Goal: Task Accomplishment & Management: Use online tool/utility

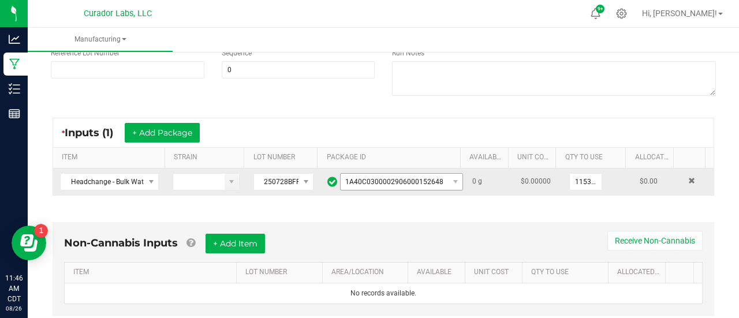
scroll to position [166, 0]
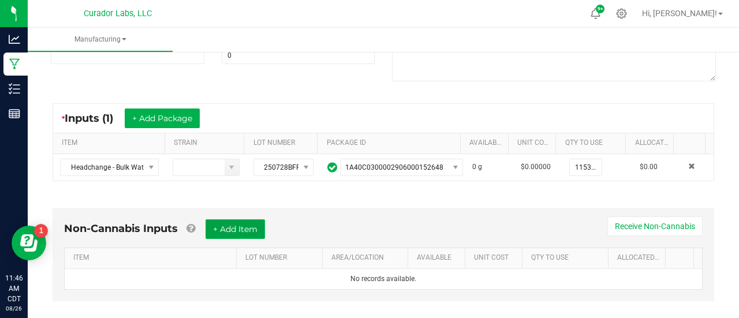
click at [231, 225] on button "+ Add Item" at bounding box center [235, 229] width 59 height 20
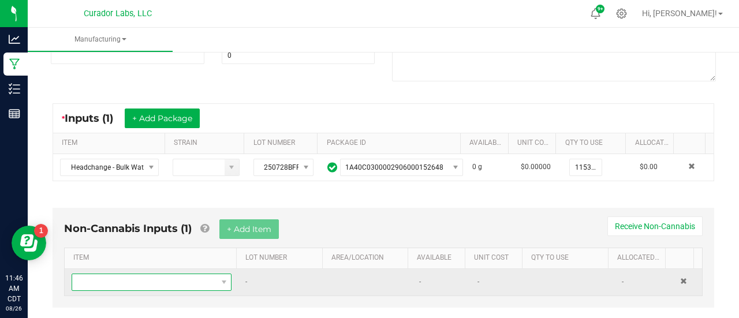
click at [184, 279] on span "NO DATA FOUND" at bounding box center [144, 282] width 144 height 16
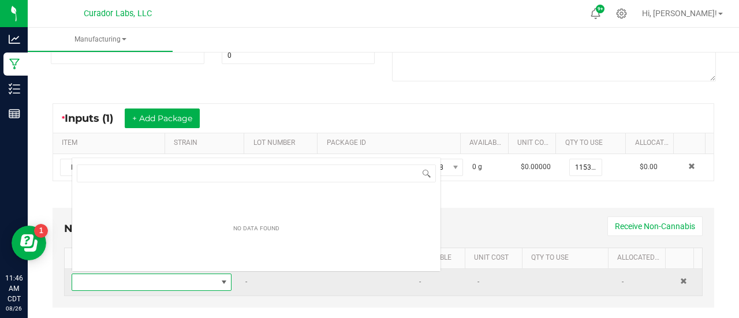
scroll to position [17, 152]
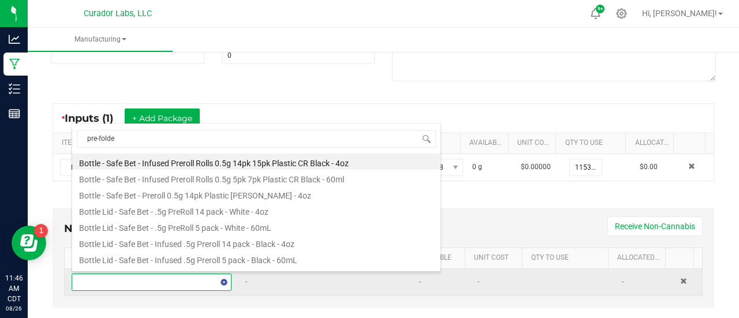
type input "pre-folded"
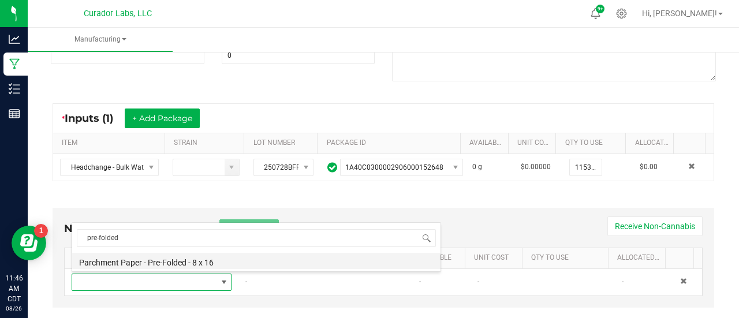
click at [168, 263] on li "Parchment Paper - Pre-Folded - 8 x 16" at bounding box center [256, 261] width 368 height 16
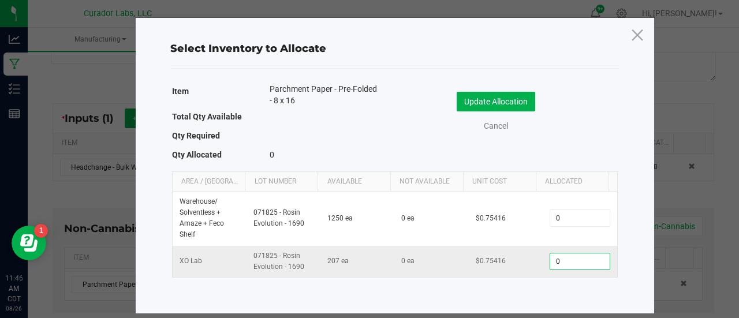
click at [576, 263] on input "0" at bounding box center [579, 261] width 59 height 16
type input "44"
click at [468, 99] on button "Update Allocation" at bounding box center [496, 102] width 79 height 20
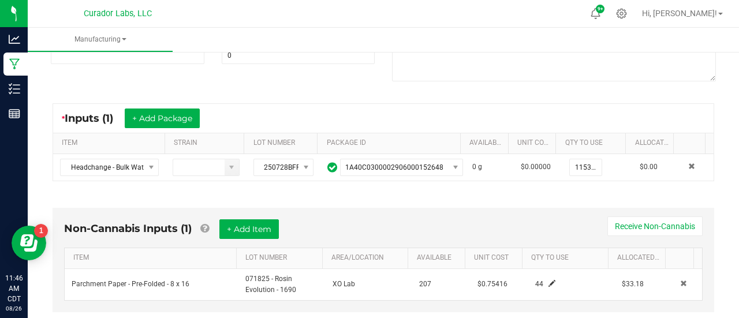
click at [402, 204] on div "Non-Cannabis Inputs (1) + Add Item Receive Non-Cannabis ITEM LOT NUMBER AREA/LO…" at bounding box center [383, 263] width 682 height 143
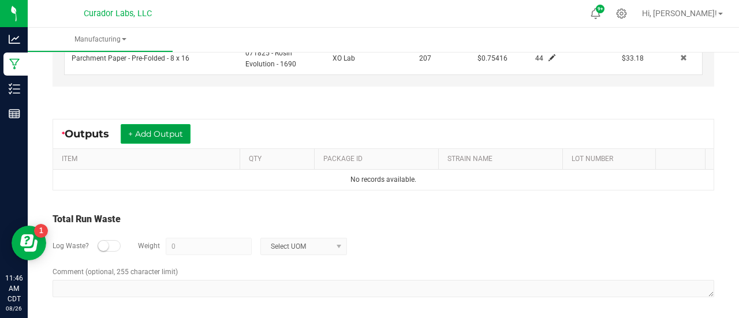
click at [147, 135] on button "+ Add Output" at bounding box center [156, 134] width 70 height 20
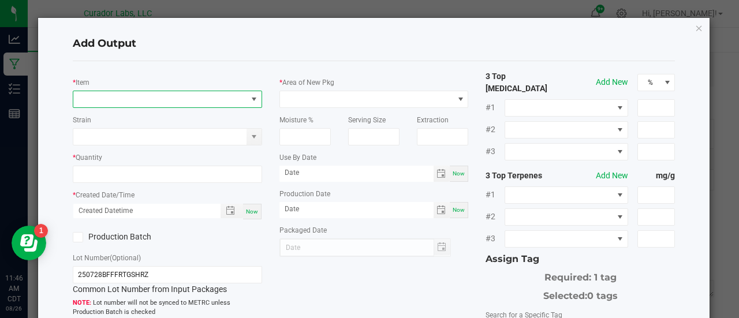
click at [134, 99] on span "NO DATA FOUND" at bounding box center [160, 99] width 174 height 16
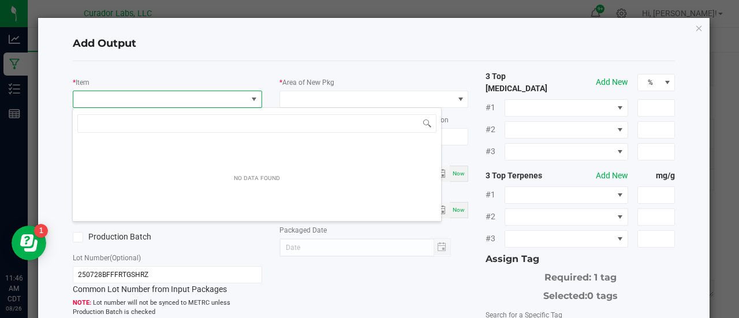
scroll to position [17, 186]
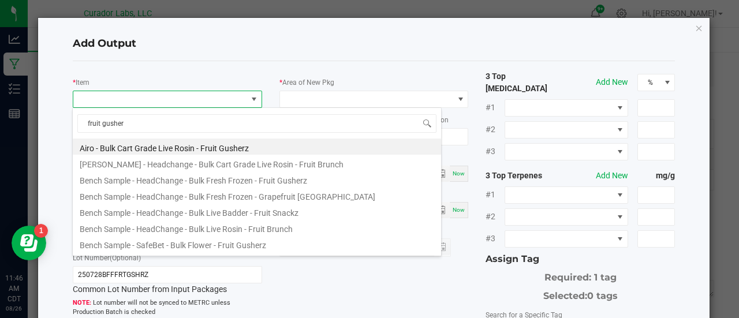
type input "fruit gusherz"
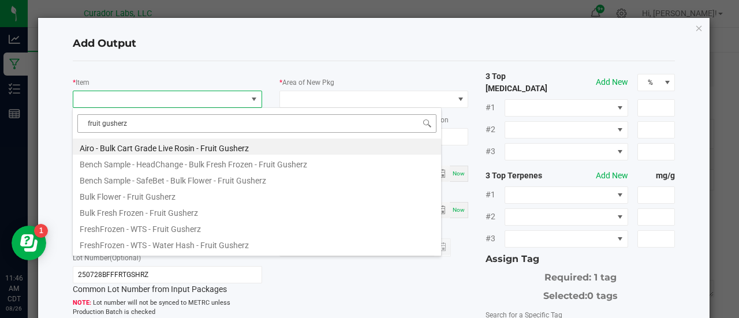
drag, startPoint x: 136, startPoint y: 120, endPoint x: 78, endPoint y: 117, distance: 58.4
click at [78, 117] on input "fruit gusherz" at bounding box center [256, 123] width 359 height 18
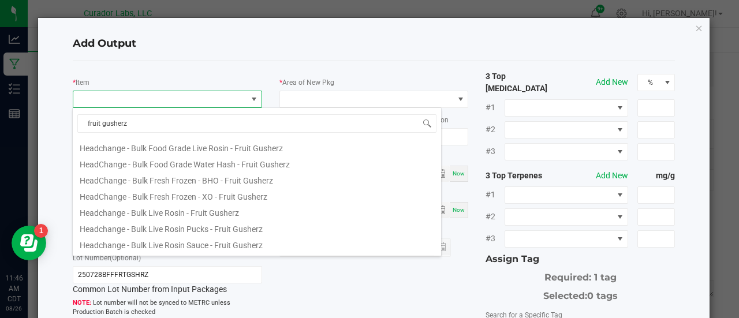
scroll to position [153, 0]
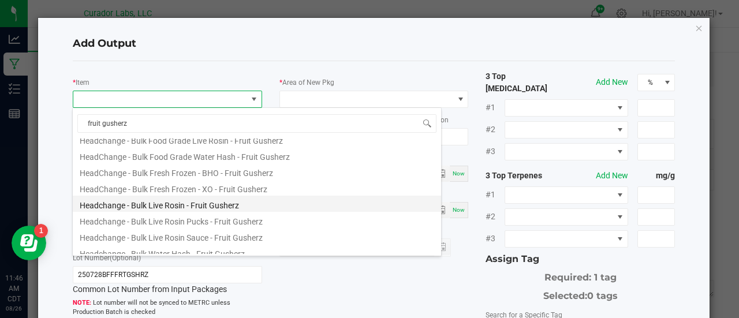
click at [222, 204] on li "Headchange - Bulk Live Rosin - Fruit Gusherz" at bounding box center [257, 204] width 368 height 16
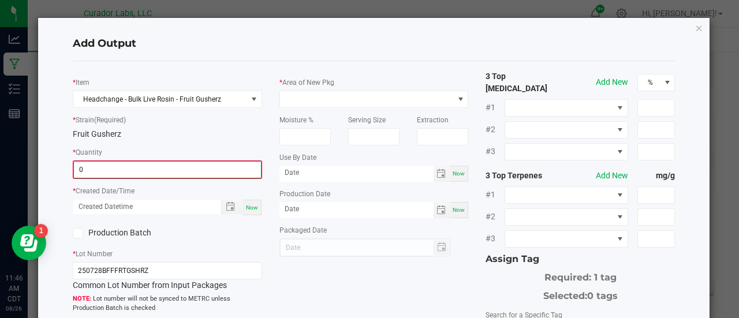
click at [171, 170] on input "0" at bounding box center [167, 170] width 187 height 16
click at [164, 170] on input "0" at bounding box center [167, 170] width 187 height 16
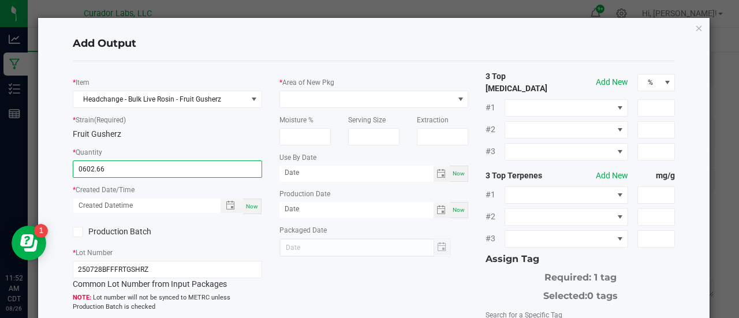
type input "602.6600 g"
click at [248, 207] on span "Now" at bounding box center [252, 206] width 12 height 6
type input "08/26/2025 11:52 AM"
type input "[DATE]"
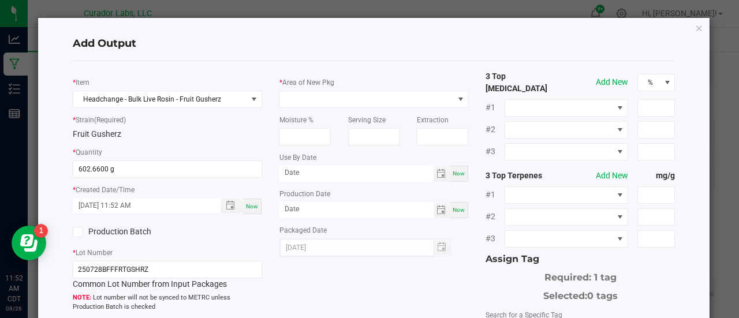
click at [117, 234] on label "Production Batch" at bounding box center [116, 232] width 86 height 12
click at [0, 0] on input "Production Batch" at bounding box center [0, 0] width 0 height 0
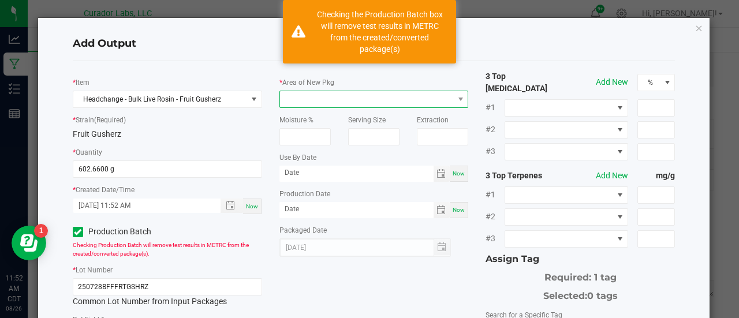
click at [329, 98] on span at bounding box center [367, 99] width 174 height 16
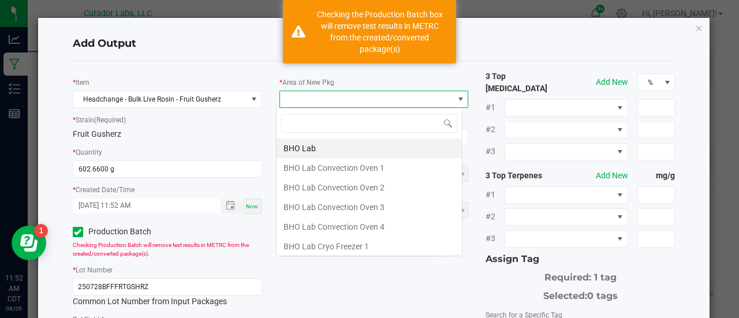
scroll to position [17, 186]
type input "lab"
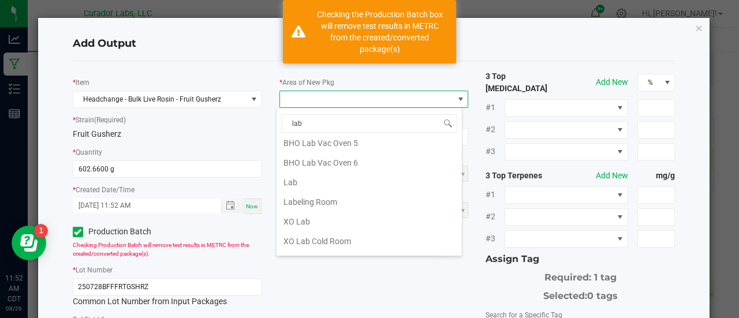
scroll to position [261, 0]
click at [326, 174] on li "Lab" at bounding box center [369, 182] width 185 height 20
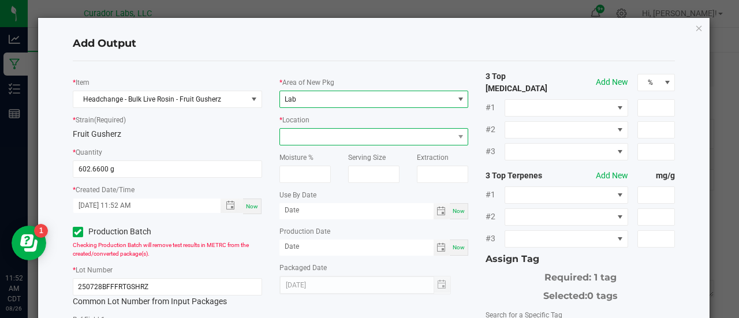
click at [368, 135] on span at bounding box center [367, 137] width 174 height 16
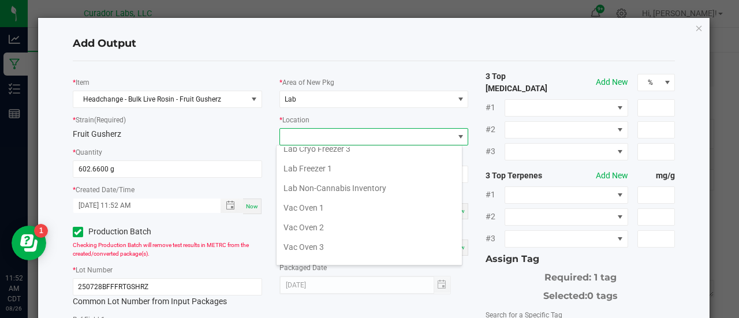
scroll to position [147, 0]
click at [349, 223] on li "Vac Oven 2" at bounding box center [369, 226] width 185 height 20
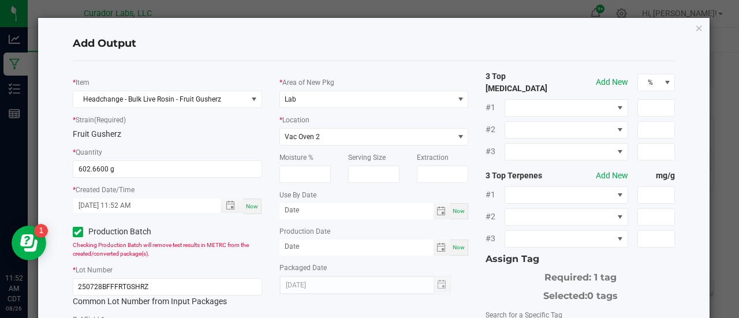
click at [461, 210] on div "Now" at bounding box center [459, 211] width 18 height 16
click at [307, 208] on input "[DATE]" at bounding box center [356, 210] width 154 height 14
type input "08/26/2026"
click at [457, 248] on span "Now" at bounding box center [459, 247] width 12 height 6
type input "[DATE]"
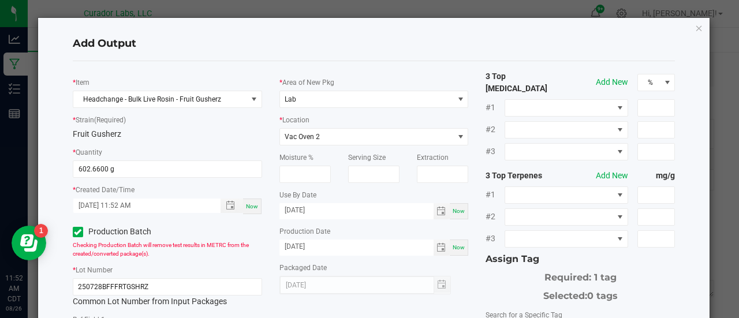
click at [490, 285] on div "Selected: 0 tags" at bounding box center [580, 294] width 189 height 18
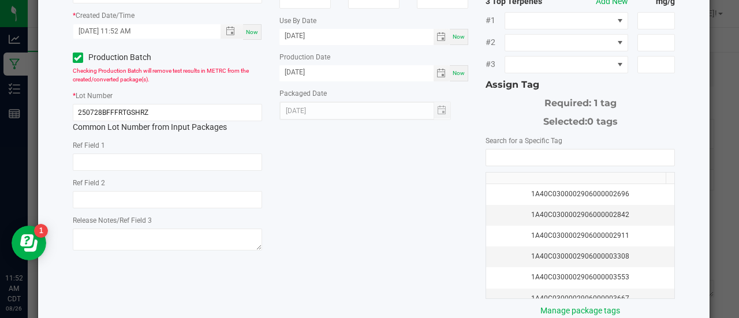
scroll to position [175, 0]
click at [503, 149] on input "NO DATA FOUND" at bounding box center [580, 157] width 188 height 16
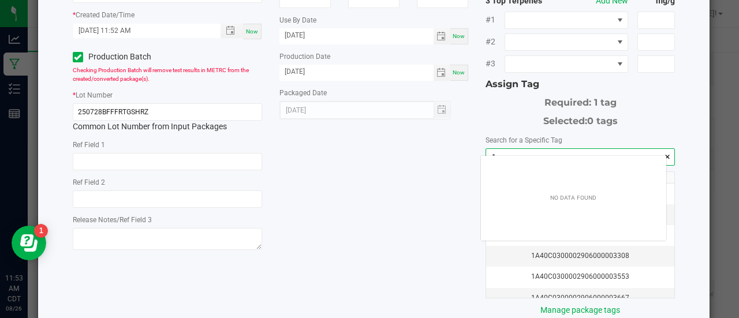
scroll to position [16, 186]
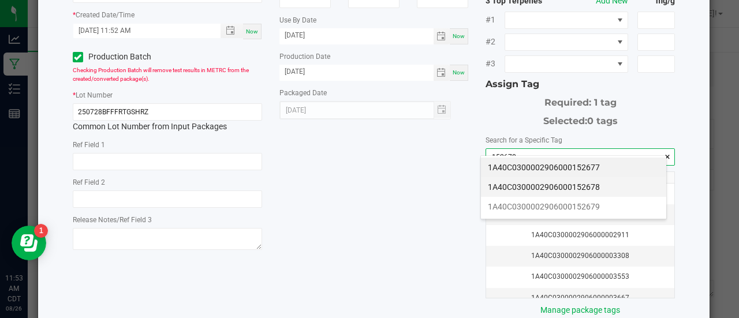
click at [514, 182] on li "1A40C0300002906000152678" at bounding box center [573, 187] width 185 height 20
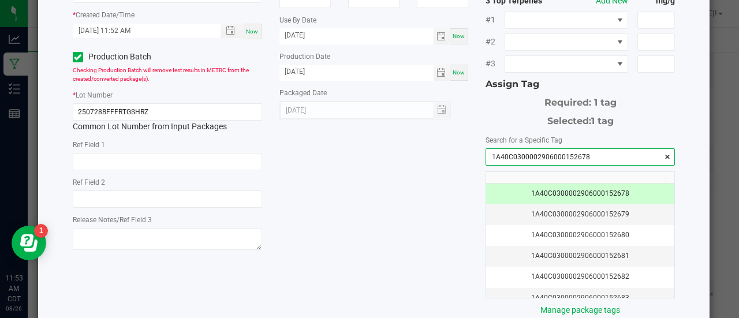
type input "1A40C0300002906000152678"
click at [451, 182] on div "* Item Headchange - Bulk Live Rosin - Fruit Gusherz * Strain (Required) Fruit G…" at bounding box center [374, 106] width 620 height 421
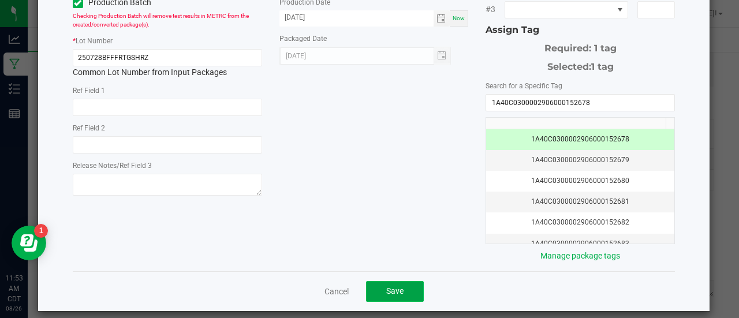
click at [404, 281] on button "Save" at bounding box center [395, 291] width 58 height 21
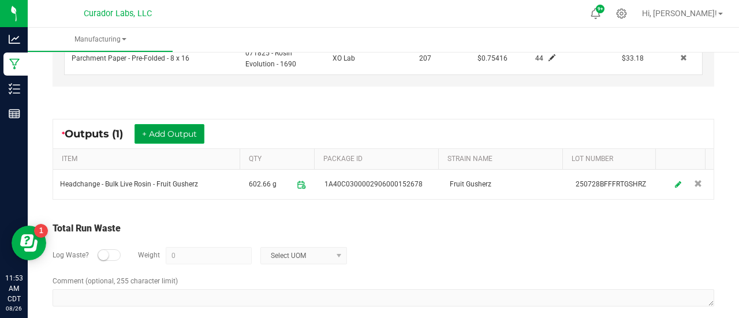
click at [165, 133] on button "+ Add Output" at bounding box center [170, 134] width 70 height 20
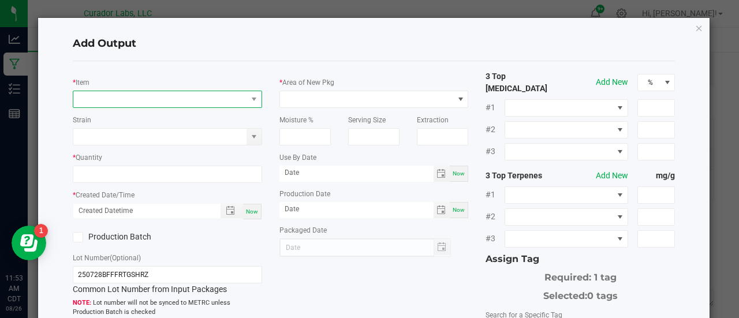
click at [161, 106] on span "NO DATA FOUND" at bounding box center [160, 99] width 174 height 16
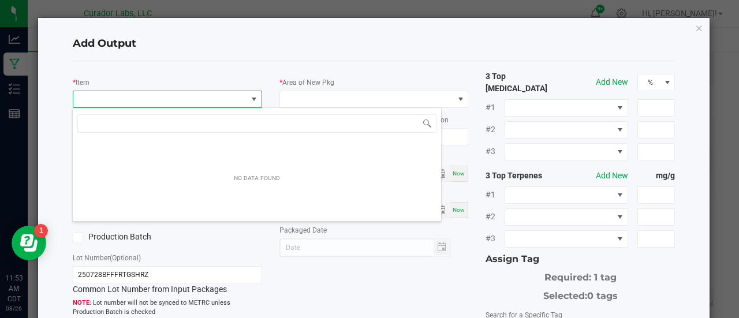
scroll to position [17, 186]
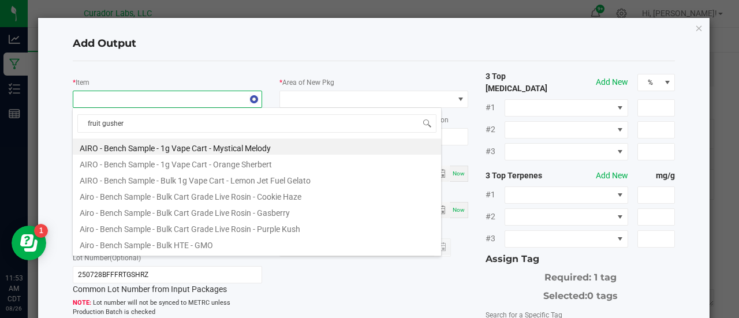
type input "fruit gusherz"
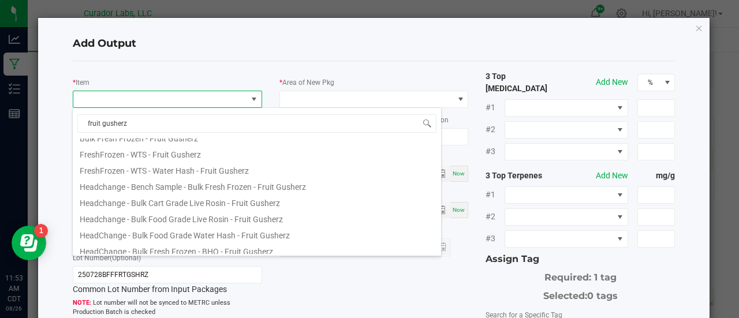
scroll to position [76, 0]
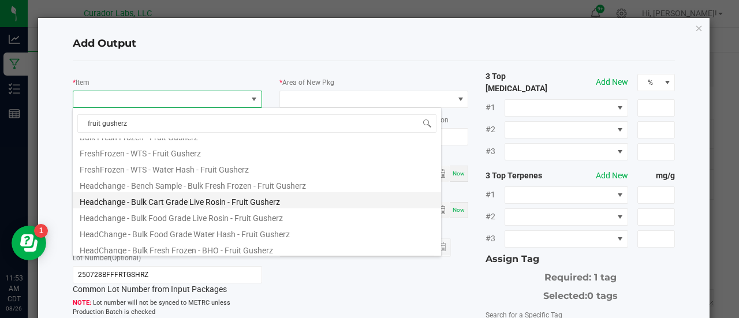
click at [191, 201] on li "Headchange - Bulk Cart Grade Live Rosin - Fruit Gusherz" at bounding box center [257, 200] width 368 height 16
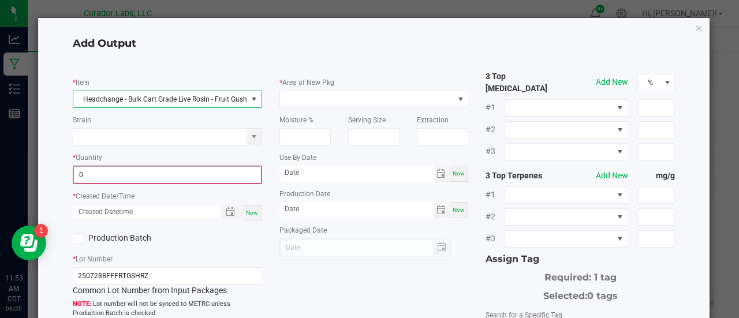
click at [166, 175] on input "0" at bounding box center [167, 175] width 187 height 16
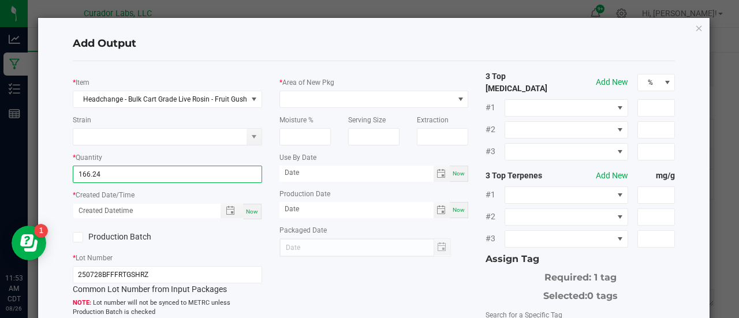
type input "166.2400 g"
click at [255, 211] on div "Now" at bounding box center [252, 212] width 18 height 16
type input "08/26/2025 11:53 AM"
type input "[DATE]"
click at [130, 238] on label "Production Batch" at bounding box center [116, 237] width 86 height 12
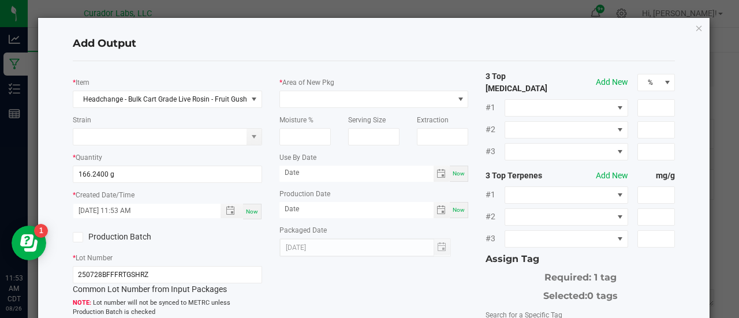
click at [0, 0] on input "Production Batch" at bounding box center [0, 0] width 0 height 0
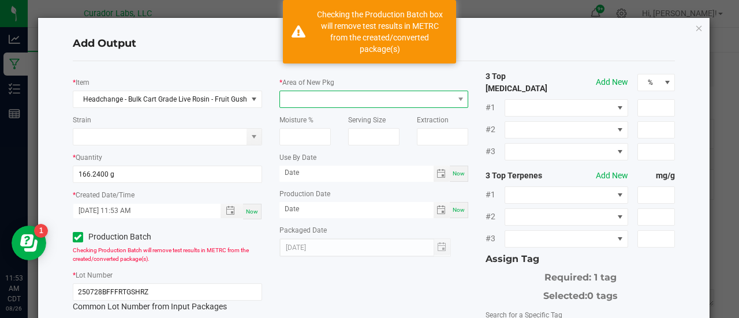
click at [304, 100] on span at bounding box center [367, 99] width 174 height 16
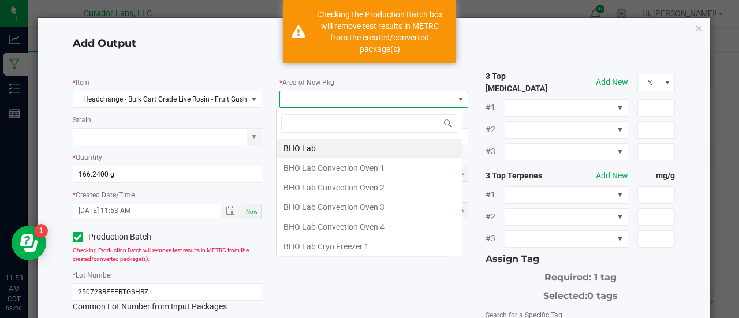
scroll to position [17, 186]
type input "xo"
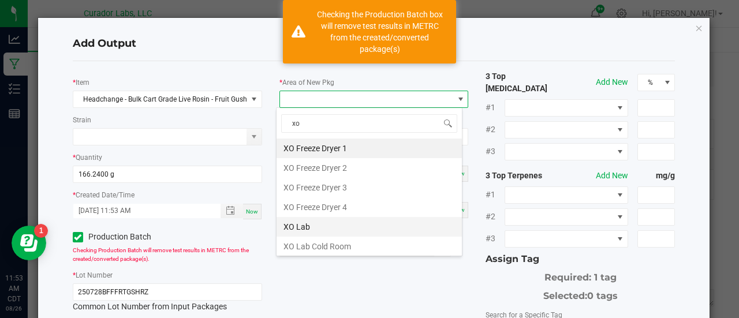
click at [304, 229] on li "XO Lab" at bounding box center [369, 227] width 185 height 20
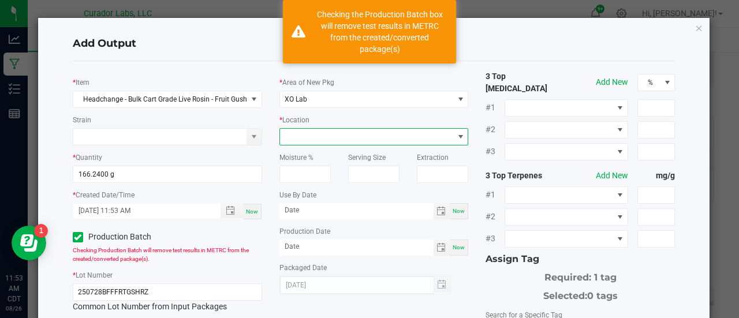
click at [316, 130] on span at bounding box center [367, 137] width 174 height 16
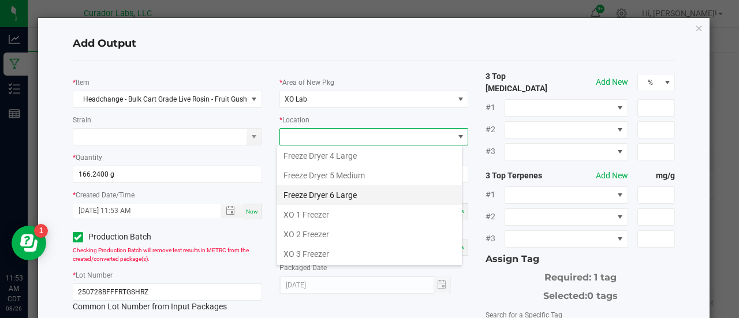
scroll to position [135, 0]
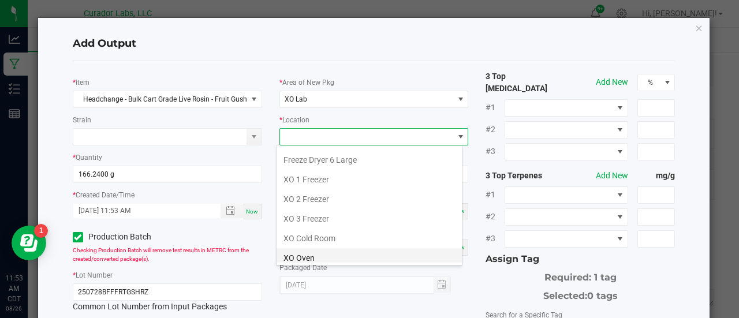
click at [311, 251] on li "XO Oven" at bounding box center [369, 258] width 185 height 20
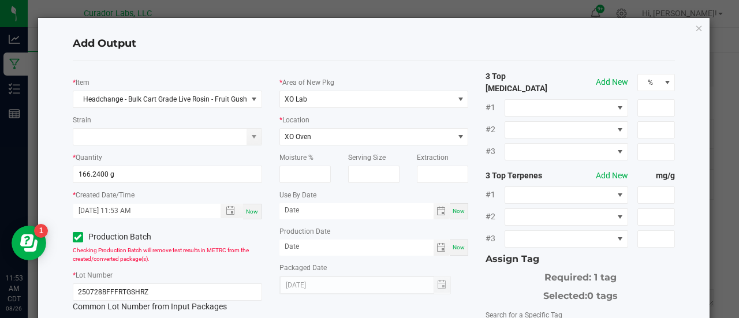
click at [453, 214] on span "Now" at bounding box center [459, 211] width 12 height 6
click at [312, 206] on input "[DATE]" at bounding box center [356, 210] width 154 height 14
type input "08/26/2026"
click at [457, 247] on span "Now" at bounding box center [459, 247] width 12 height 6
type input "[DATE]"
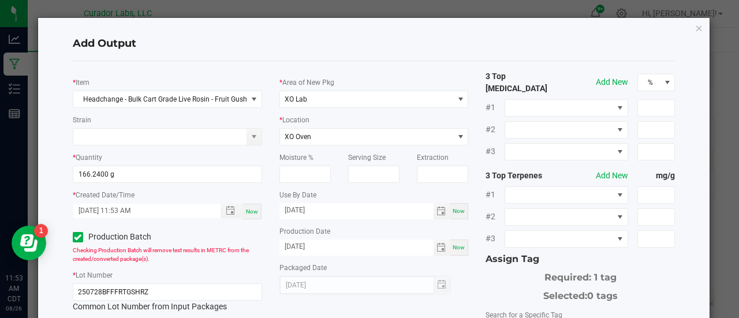
click at [478, 271] on div "3 Top Cannabinoids Add New % #1 #2 #3 3 Top Terpenes Add New mg/g #1 #2 #3 Assi…" at bounding box center [580, 280] width 207 height 421
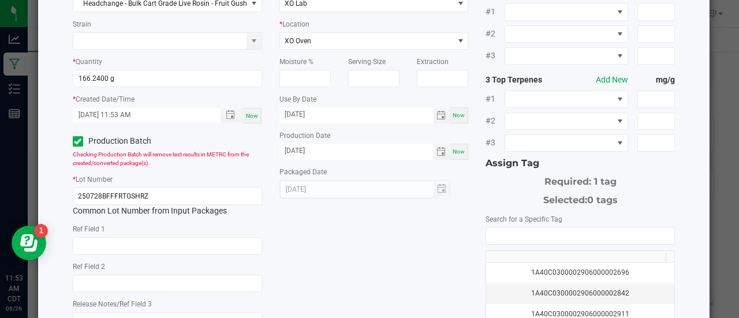
scroll to position [96, 0]
click at [495, 227] on input "NO DATA FOUND" at bounding box center [580, 235] width 188 height 16
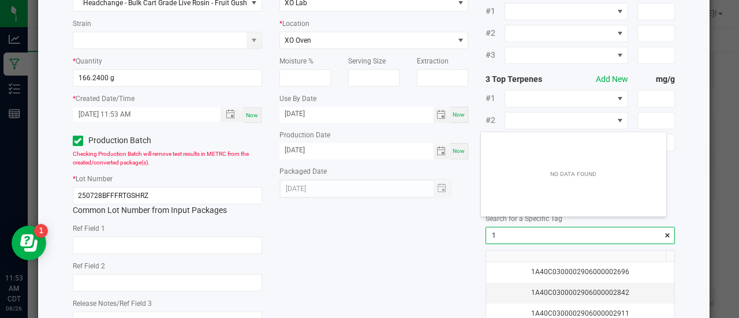
scroll to position [16, 186]
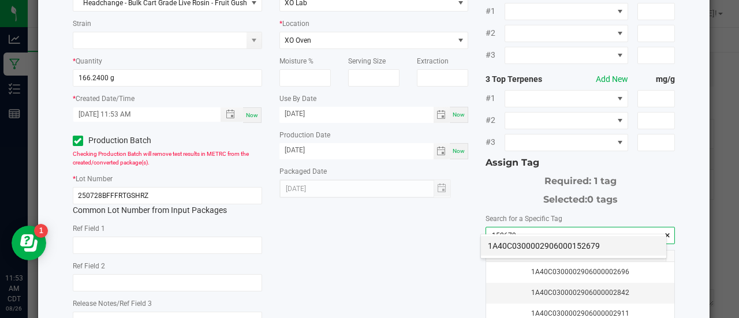
click at [500, 240] on li "1A40C0300002906000152679" at bounding box center [573, 246] width 185 height 20
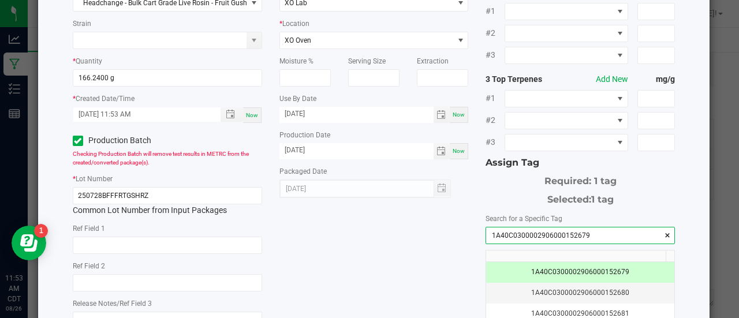
type input "1A40C0300002906000152679"
click at [390, 257] on div "* Item Headchange - Bulk Cart Grade Live Rosin - Fruit Gusherz Strain * Quantit…" at bounding box center [374, 184] width 620 height 421
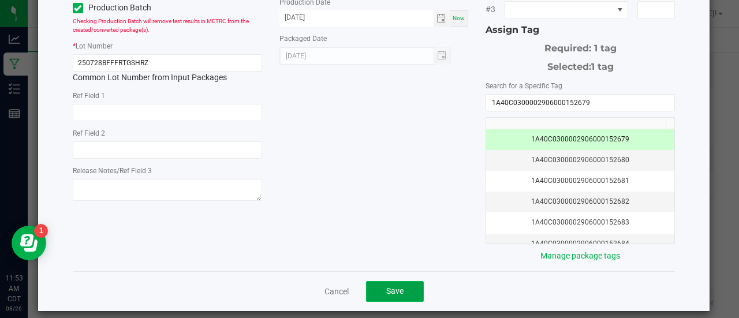
click at [389, 291] on button "Save" at bounding box center [395, 291] width 58 height 21
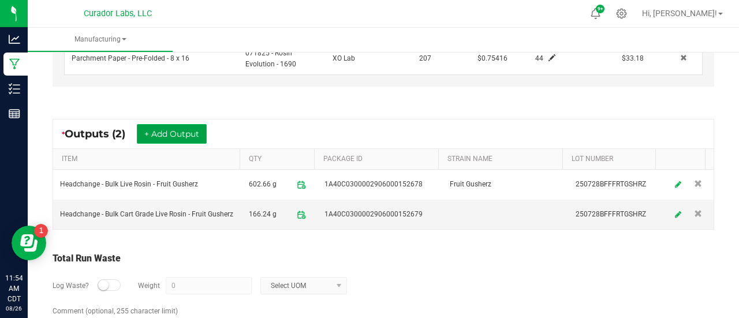
click at [171, 133] on button "+ Add Output" at bounding box center [172, 134] width 70 height 20
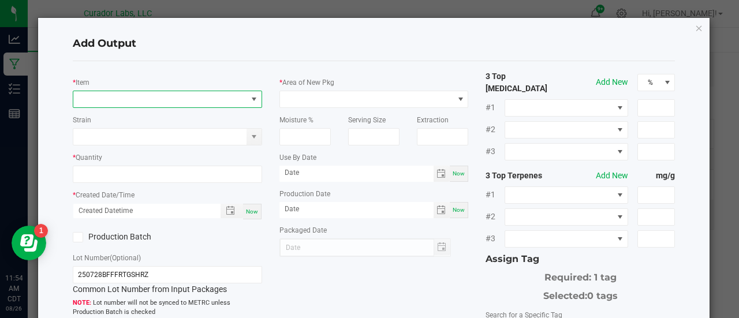
click at [148, 104] on span "NO DATA FOUND" at bounding box center [160, 99] width 174 height 16
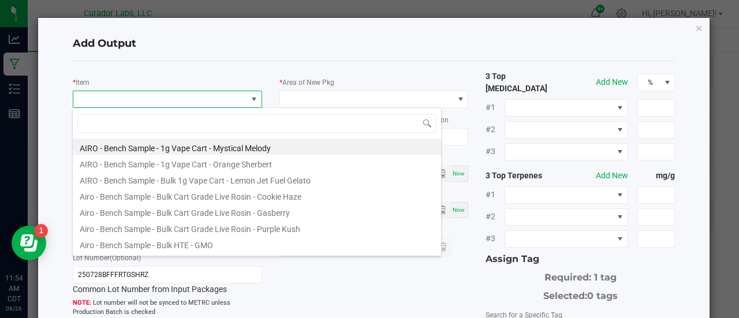
scroll to position [17, 186]
type input "fruit gusherz"
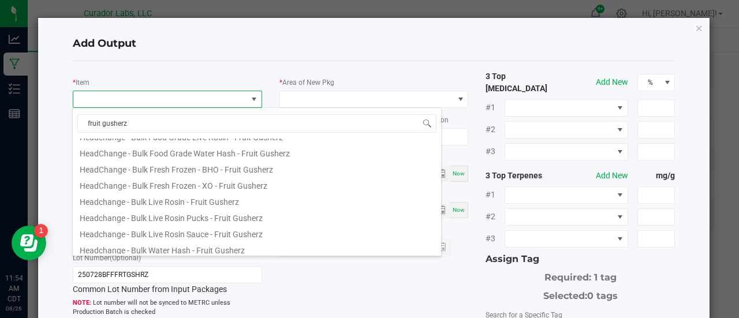
scroll to position [157, 0]
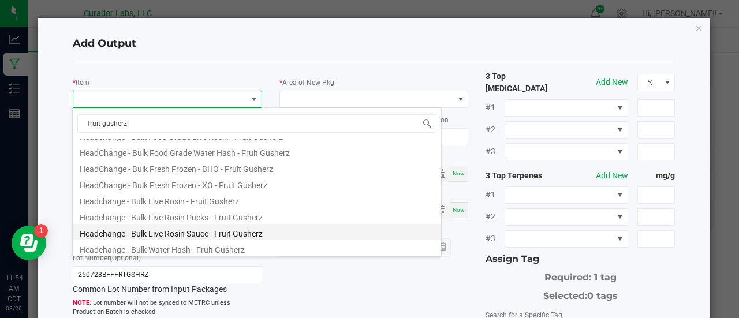
click at [221, 227] on li "Headchange - Bulk Live Rosin Sauce - Fruit Gusherz" at bounding box center [257, 232] width 368 height 16
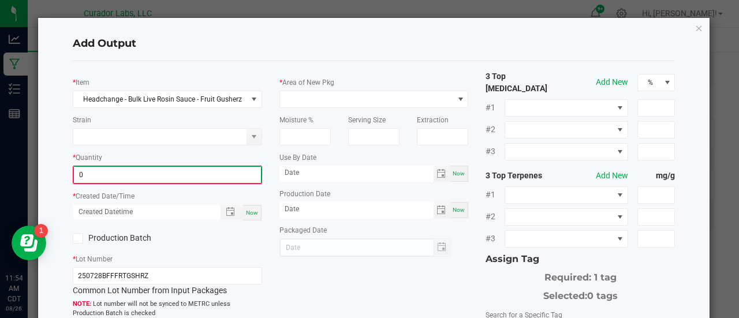
click at [181, 176] on input "0" at bounding box center [167, 175] width 187 height 16
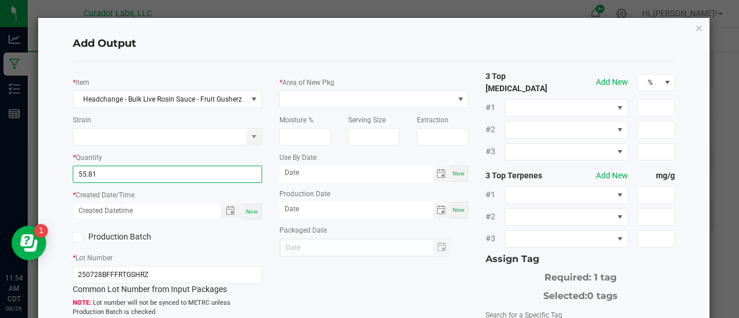
type input "55.8100 g"
click at [247, 211] on span "Now" at bounding box center [252, 211] width 12 height 6
type input "08/26/2025 11:54 AM"
type input "[DATE]"
click at [140, 237] on label "Production Batch" at bounding box center [116, 237] width 86 height 12
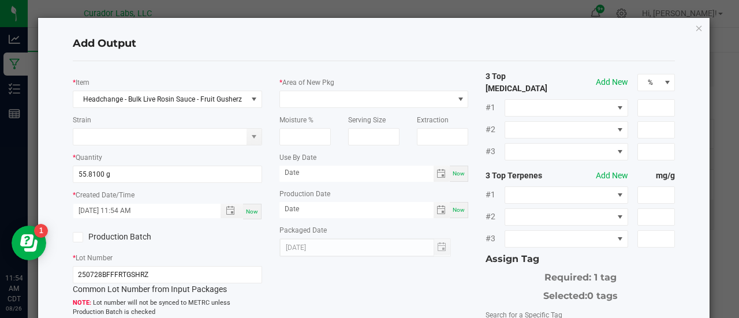
click at [0, 0] on input "Production Batch" at bounding box center [0, 0] width 0 height 0
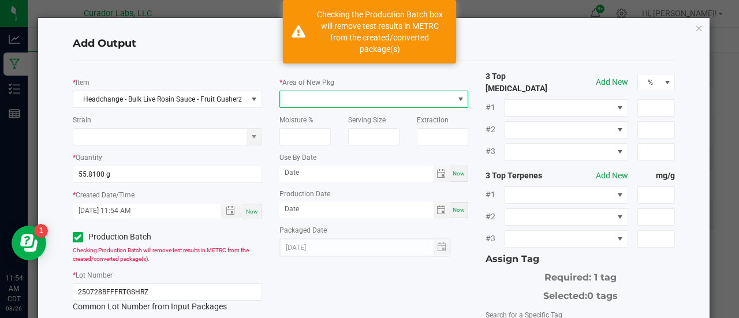
click at [299, 96] on span at bounding box center [367, 99] width 174 height 16
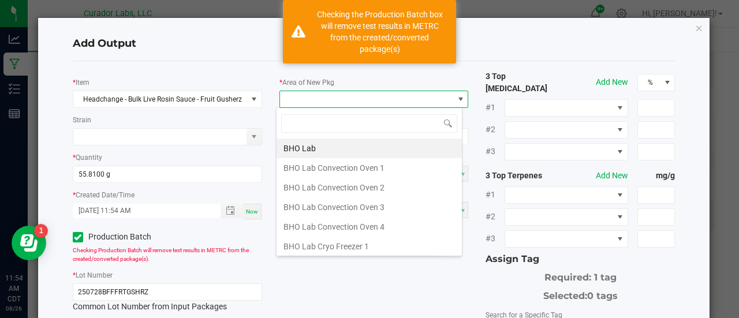
scroll to position [17, 186]
type input "xo"
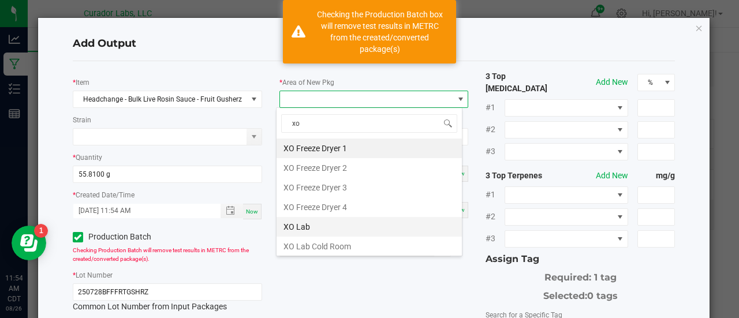
click at [305, 218] on li "XO Lab" at bounding box center [369, 227] width 185 height 20
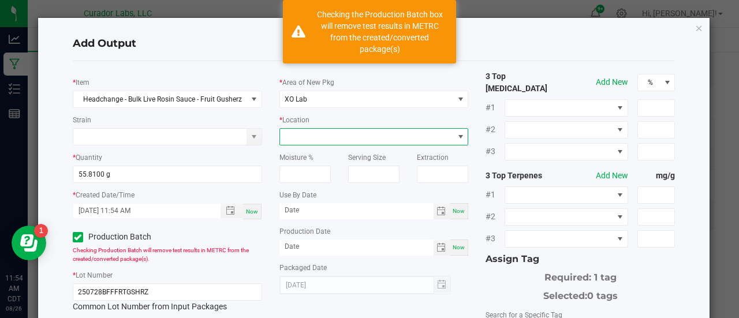
click at [303, 140] on span at bounding box center [367, 137] width 174 height 16
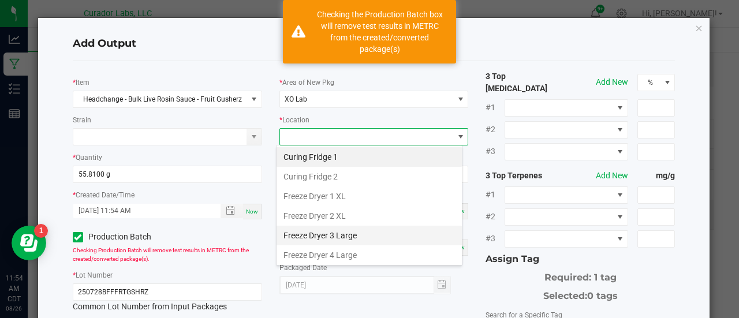
scroll to position [135, 0]
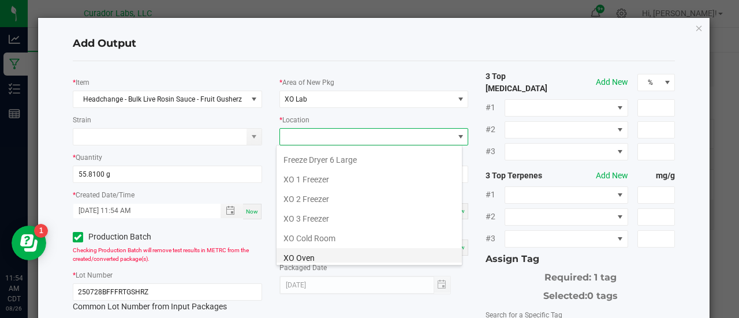
click at [311, 257] on li "XO Oven" at bounding box center [369, 258] width 185 height 20
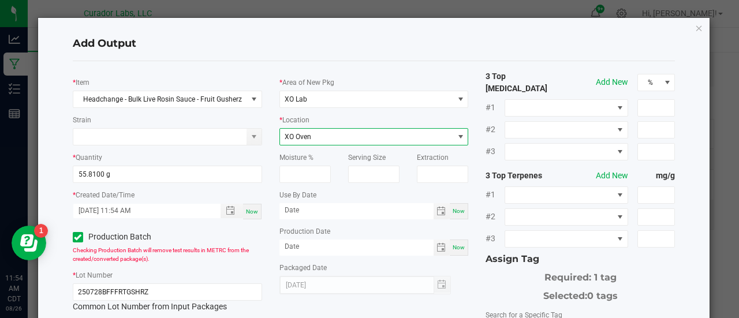
click at [454, 208] on span "Now" at bounding box center [459, 211] width 12 height 6
click at [307, 208] on input "[DATE]" at bounding box center [356, 210] width 154 height 14
type input "08/26/2026"
click at [455, 245] on span "Now" at bounding box center [459, 247] width 12 height 6
type input "[DATE]"
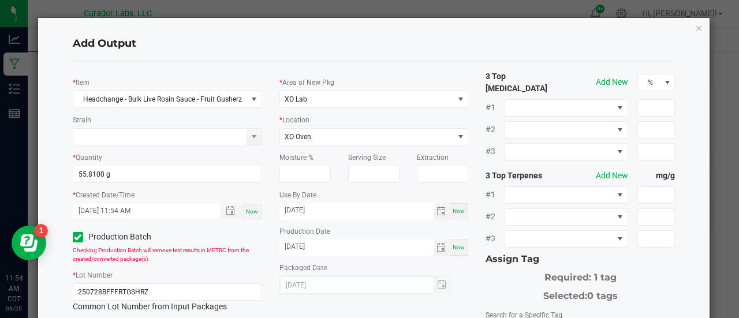
click at [477, 277] on div "3 Top Cannabinoids Add New % #1 #2 #3 3 Top Terpenes Add New mg/g #1 #2 #3 Assi…" at bounding box center [580, 280] width 207 height 421
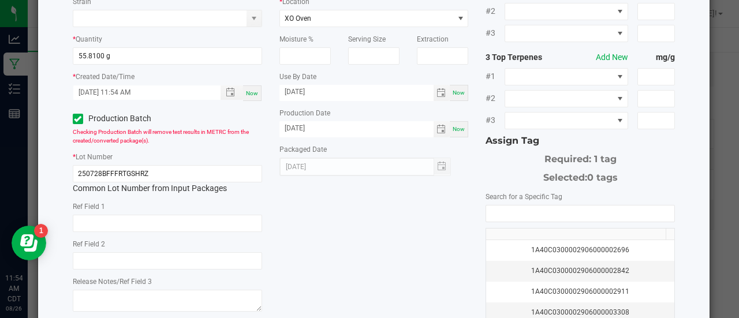
scroll to position [121, 0]
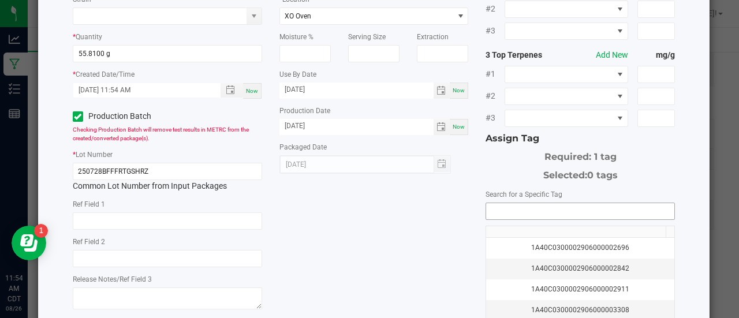
click at [525, 204] on input "NO DATA FOUND" at bounding box center [580, 211] width 188 height 16
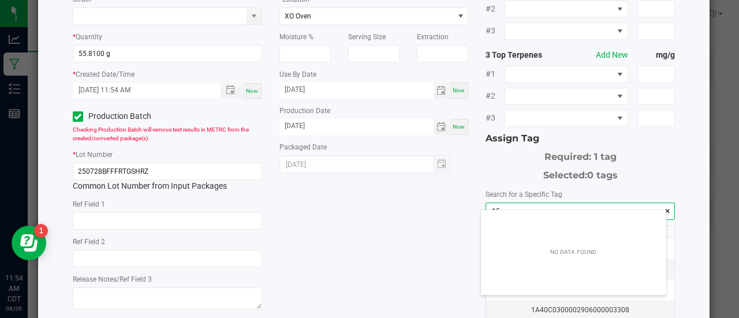
scroll to position [16, 186]
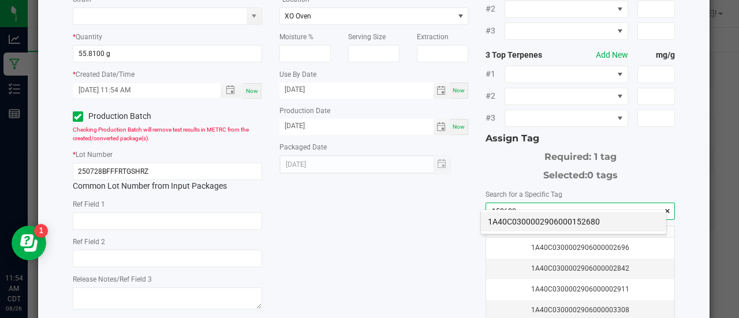
click at [527, 223] on li "1A40C0300002906000152680" at bounding box center [573, 222] width 185 height 20
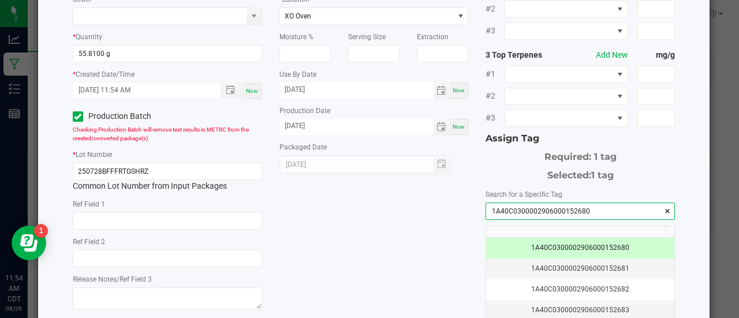
type input "1A40C0300002906000152680"
click at [400, 249] on div "* Item Headchange - Bulk Live Rosin Sauce - Fruit Gusherz Strain * Quantity 55.…" at bounding box center [374, 160] width 620 height 421
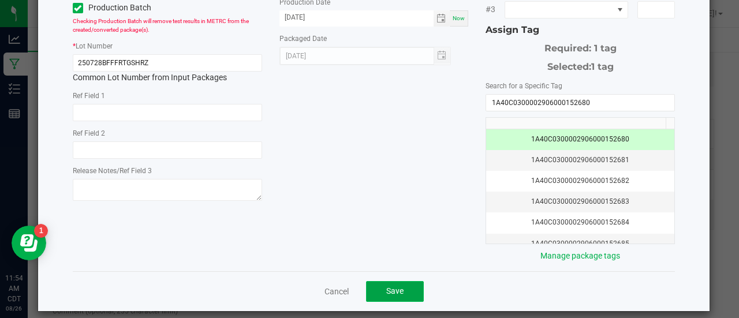
click at [400, 281] on button "Save" at bounding box center [395, 291] width 58 height 21
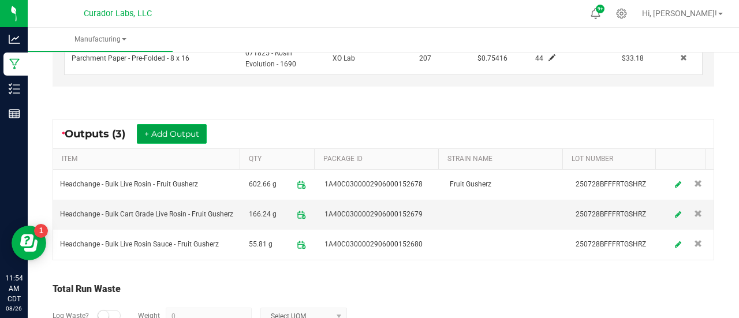
click at [174, 128] on button "+ Add Output" at bounding box center [172, 134] width 70 height 20
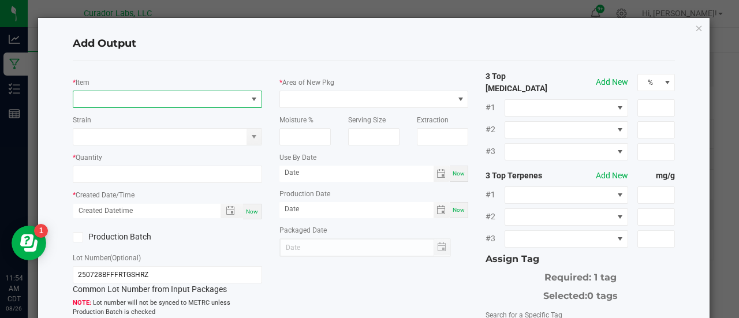
click at [157, 98] on span "NO DATA FOUND" at bounding box center [160, 99] width 174 height 16
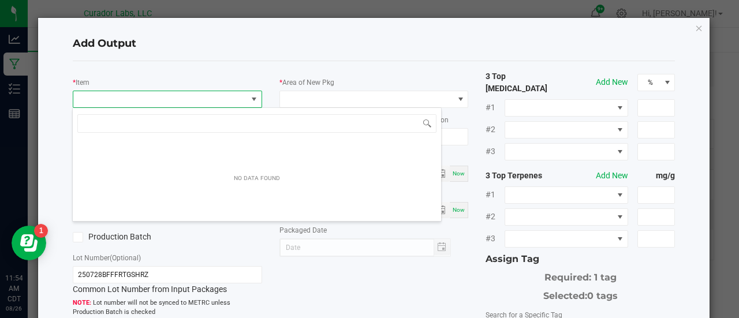
scroll to position [17, 186]
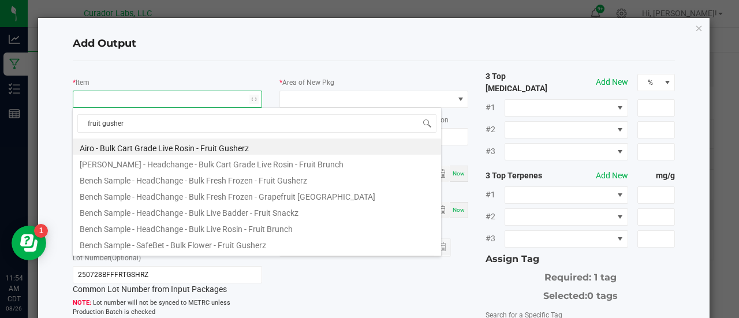
type input "fruit gusherz"
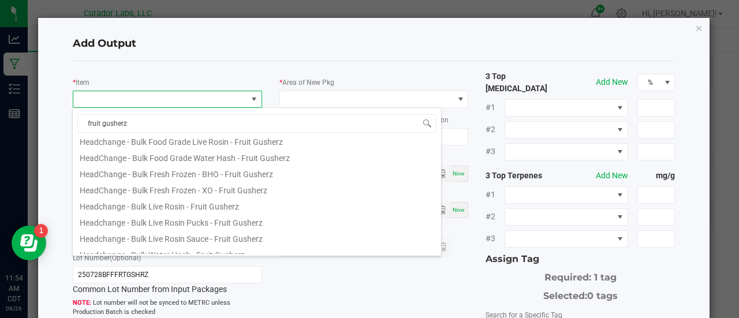
scroll to position [161, 0]
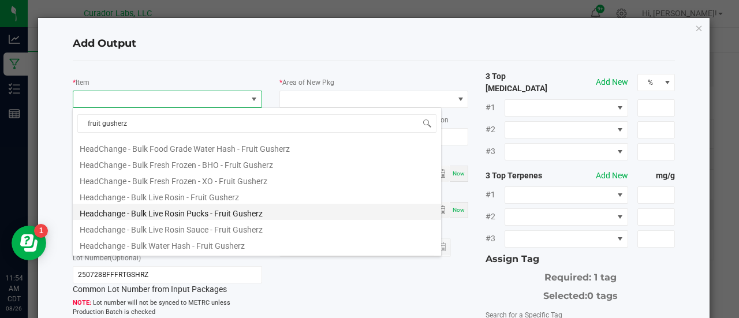
click at [193, 214] on li "Headchange - Bulk Live Rosin Pucks - Fruit Gusherz" at bounding box center [257, 212] width 368 height 16
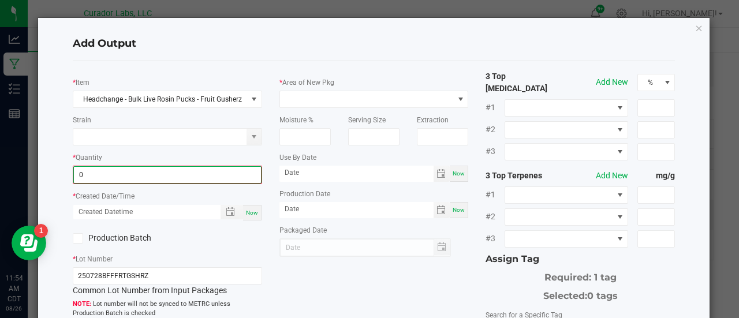
click at [164, 171] on input "0" at bounding box center [167, 175] width 187 height 16
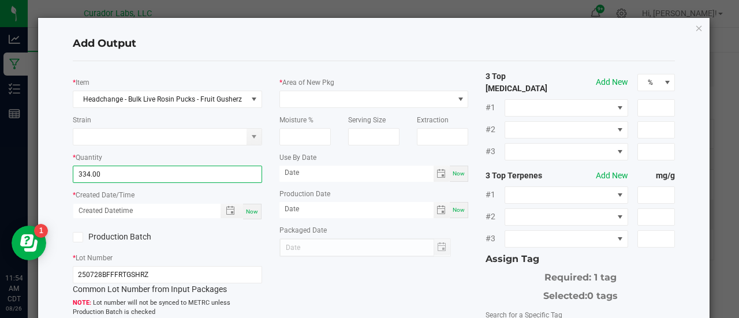
type input "334.0000 g"
click at [248, 210] on span "Now" at bounding box center [252, 211] width 12 height 6
type input "08/26/2025 11:54 AM"
type input "[DATE]"
click at [140, 231] on label "Production Batch" at bounding box center [116, 237] width 86 height 12
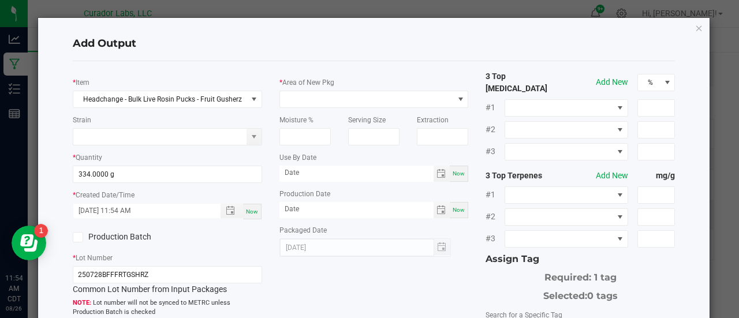
click at [0, 0] on input "Production Batch" at bounding box center [0, 0] width 0 height 0
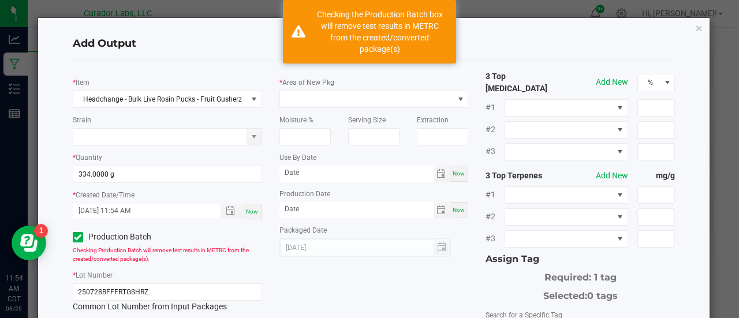
click at [297, 108] on div "Moisture %" at bounding box center [305, 127] width 69 height 38
click at [298, 106] on span at bounding box center [367, 99] width 174 height 16
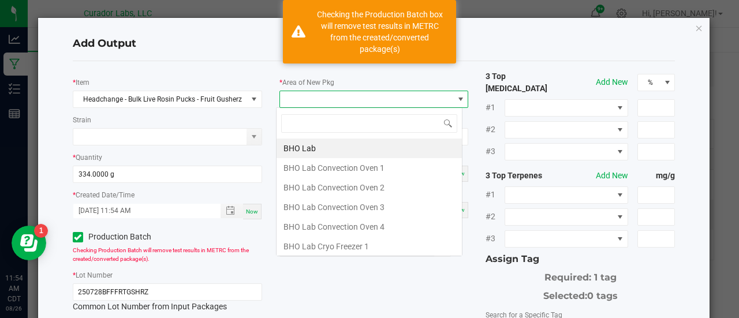
scroll to position [17, 186]
type input "xo"
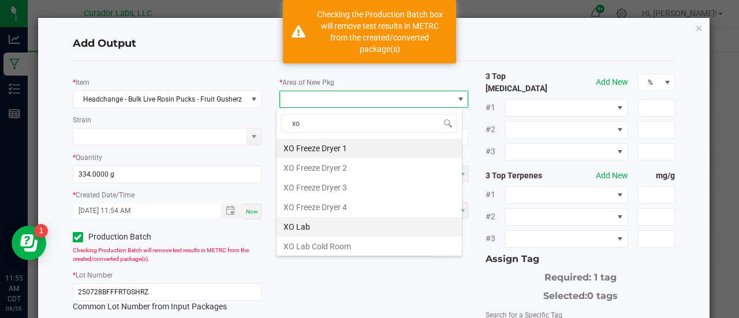
click at [297, 229] on li "XO Lab" at bounding box center [369, 227] width 185 height 20
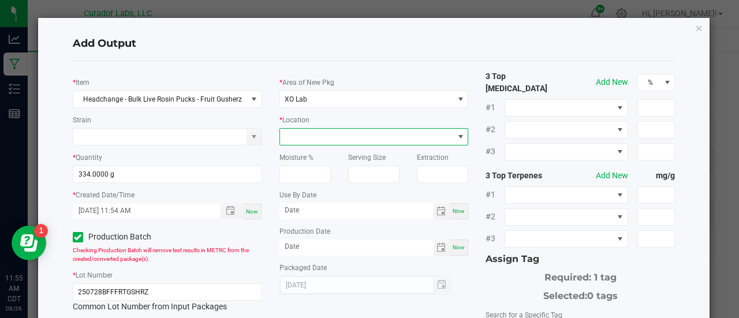
click at [312, 135] on span at bounding box center [367, 137] width 174 height 16
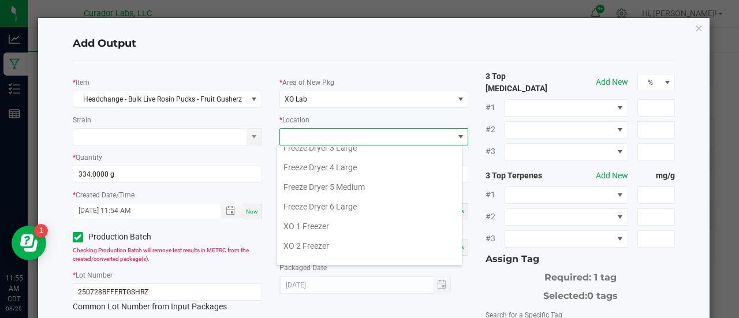
scroll to position [135, 0]
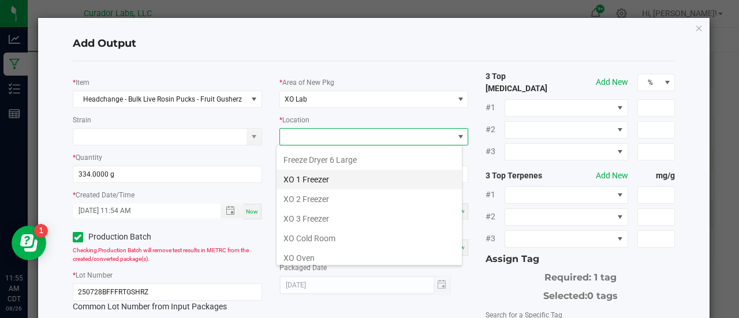
click at [322, 178] on li "XO 1 Freezer" at bounding box center [369, 180] width 185 height 20
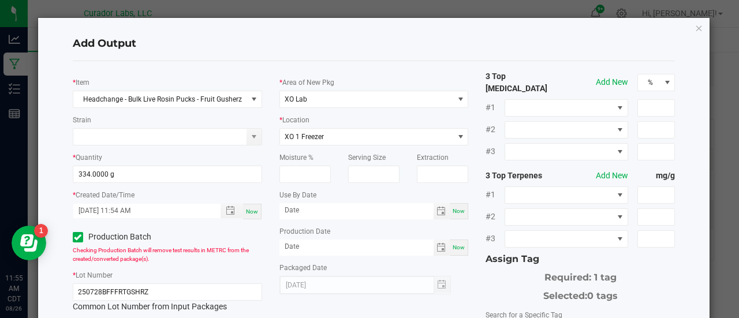
click at [453, 211] on span "Now" at bounding box center [459, 211] width 12 height 6
click at [301, 210] on input "[DATE]" at bounding box center [356, 210] width 154 height 14
click at [308, 210] on input "[DATE]" at bounding box center [356, 210] width 154 height 14
type input "08/26/2026"
click at [453, 249] on span "Now" at bounding box center [459, 247] width 12 height 6
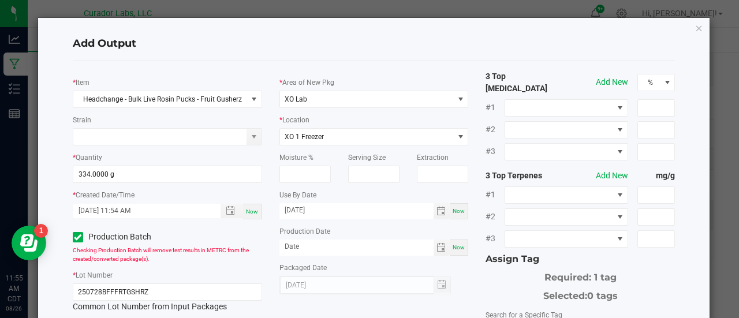
type input "[DATE]"
click at [456, 278] on div "[DATE]" at bounding box center [373, 285] width 189 height 18
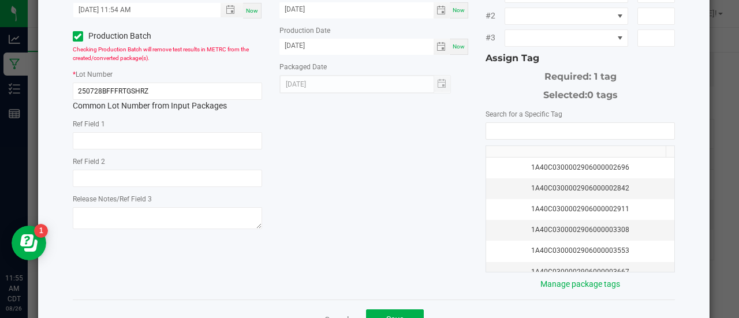
scroll to position [221, 0]
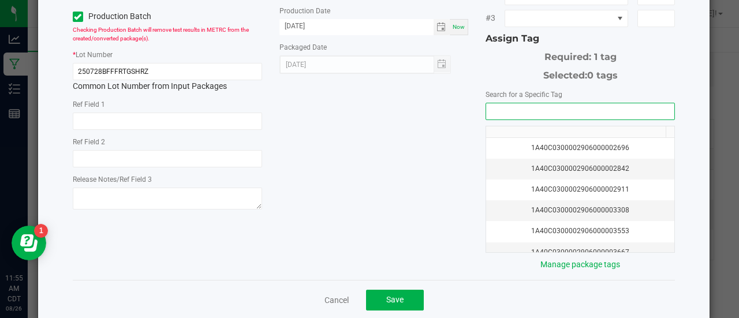
click at [503, 103] on input "NO DATA FOUND" at bounding box center [580, 111] width 188 height 16
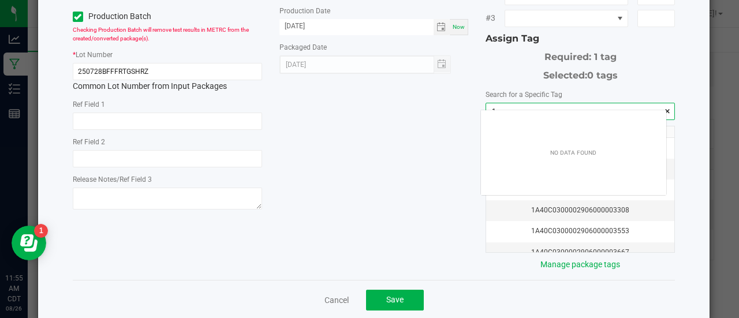
scroll to position [16, 186]
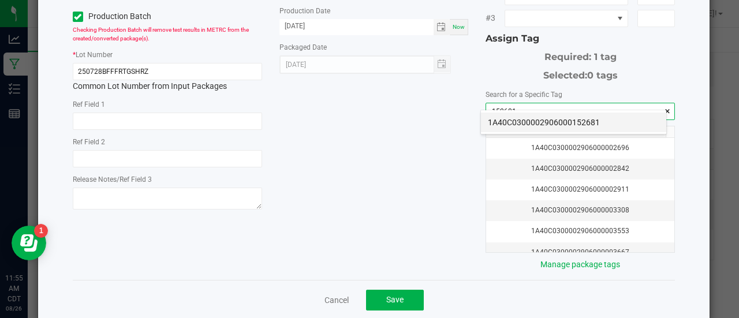
click at [514, 122] on li "1A40C0300002906000152681" at bounding box center [573, 123] width 185 height 20
type input "1A40C0300002906000152681"
click at [448, 148] on div "* Item Headchange - Bulk Live Rosin Pucks - Fruit Gusherz Strain * Quantity 334…" at bounding box center [374, 60] width 620 height 421
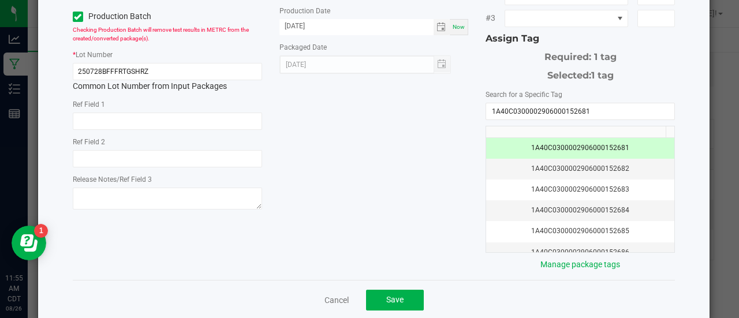
scroll to position [229, 0]
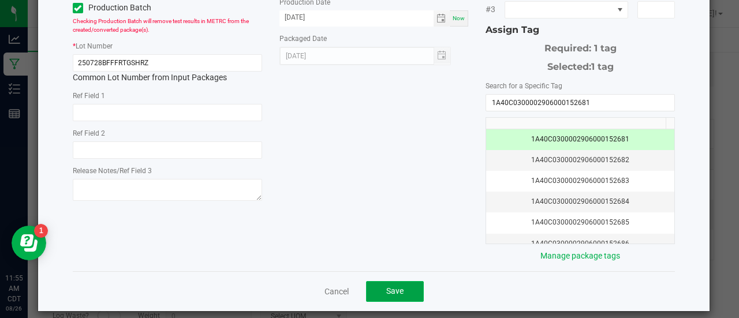
click at [387, 286] on span "Save" at bounding box center [394, 290] width 17 height 9
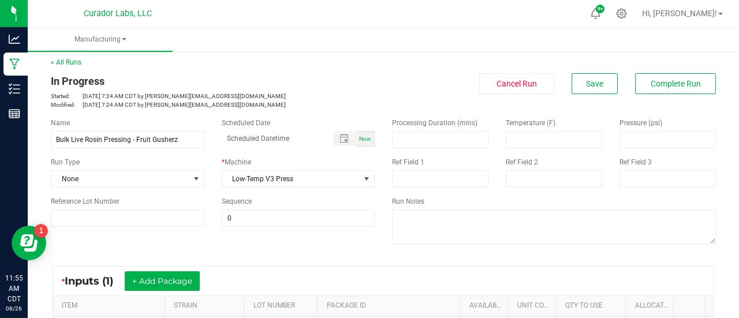
scroll to position [0, 0]
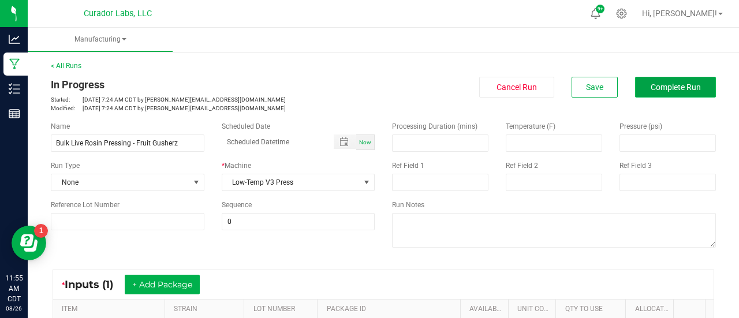
click at [646, 92] on button "Complete Run" at bounding box center [675, 87] width 81 height 21
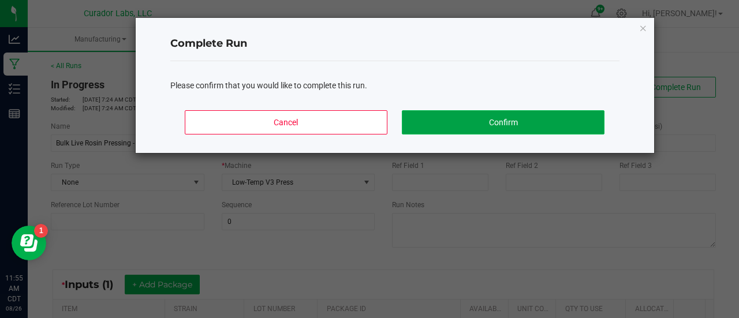
click at [531, 129] on button "Confirm" at bounding box center [503, 122] width 202 height 24
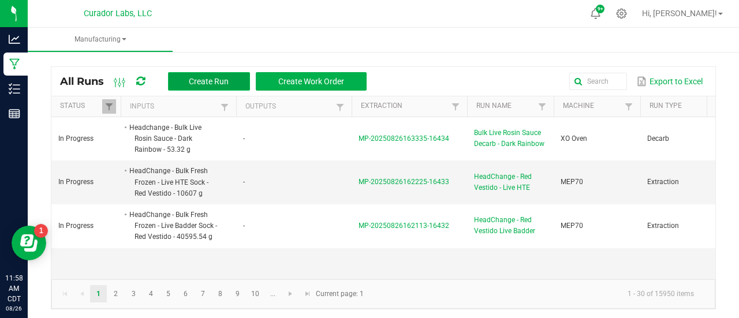
click at [190, 86] on button "Create Run" at bounding box center [209, 81] width 82 height 18
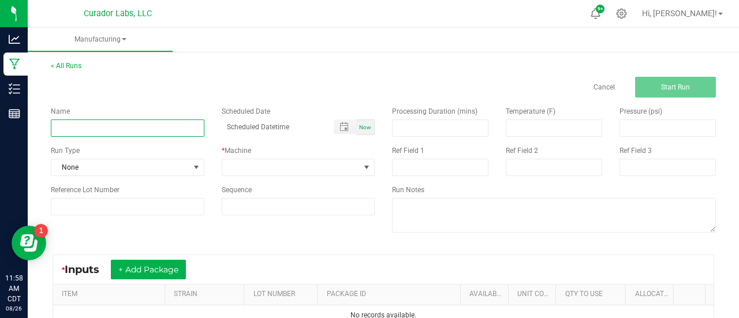
click at [127, 130] on input at bounding box center [128, 128] width 154 height 17
paste input "Headchange - Bulk Live Rosin Sauce - Fruit Gusherz"
click at [84, 128] on input "Headchange - Bulk Live Rosin Sauce - Fruit Gusherz" at bounding box center [128, 128] width 154 height 17
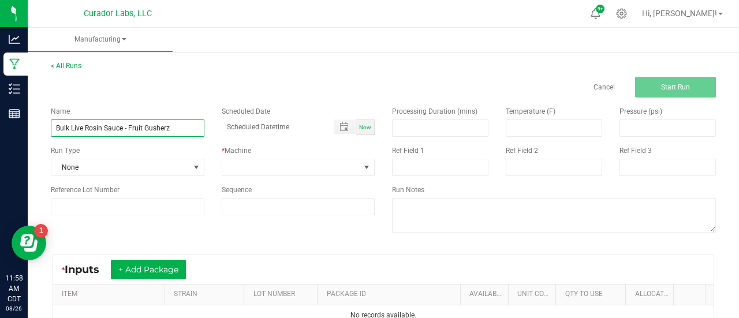
click at [125, 128] on input "Bulk Live Rosin Sauce - Fruit Gusherz" at bounding box center [128, 128] width 154 height 17
type input "Bulk Live Rosin Sauce Decarb - Fruit Gusherz"
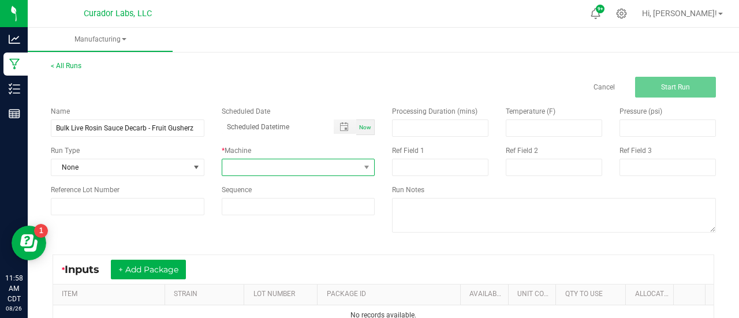
click at [247, 170] on span at bounding box center [291, 167] width 138 height 16
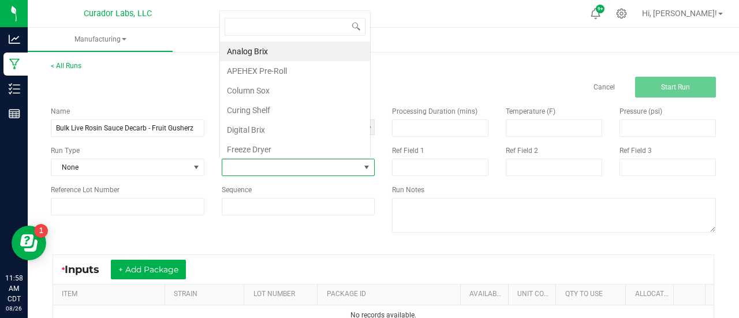
scroll to position [17, 149]
type input "oven"
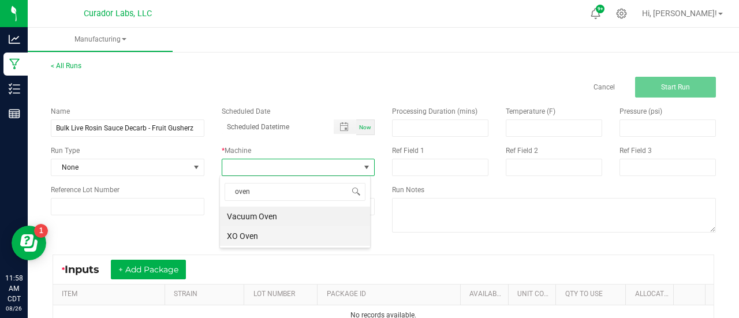
click at [245, 241] on li "XO Oven" at bounding box center [295, 236] width 150 height 20
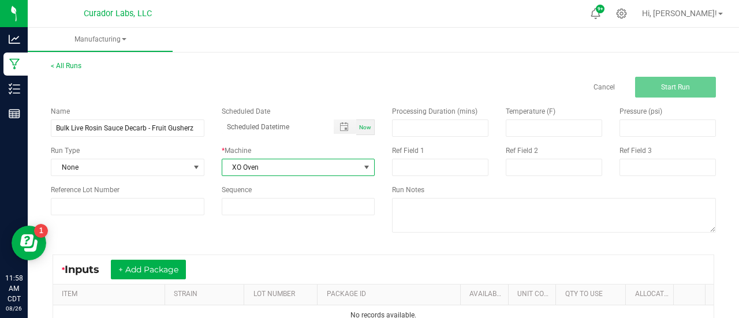
click at [244, 247] on div "* Inputs + Add Package ITEM STRAIN LOT NUMBER PACKAGE ID AVAILABLE Unit Cost QT…" at bounding box center [383, 290] width 682 height 92
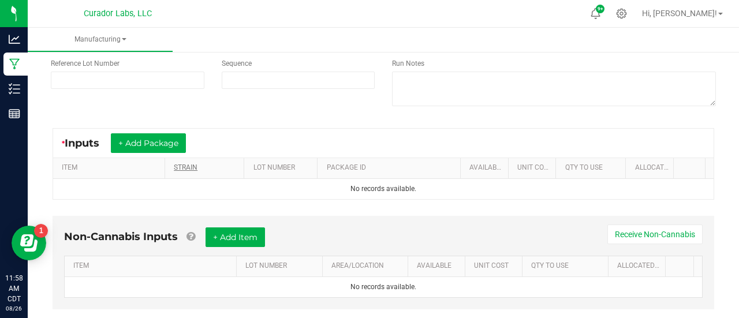
scroll to position [127, 0]
click at [170, 138] on button "+ Add Package" at bounding box center [148, 143] width 75 height 20
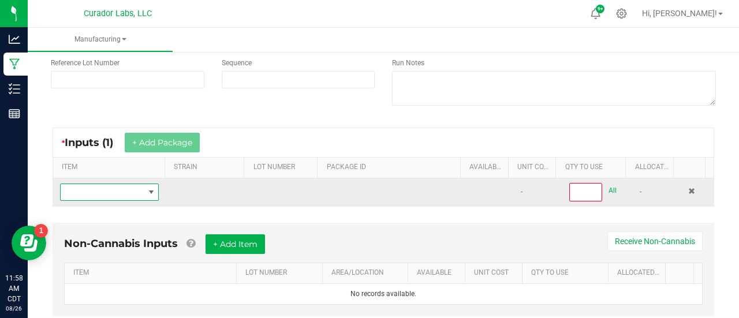
click at [147, 188] on span "NO DATA FOUND" at bounding box center [151, 192] width 9 height 9
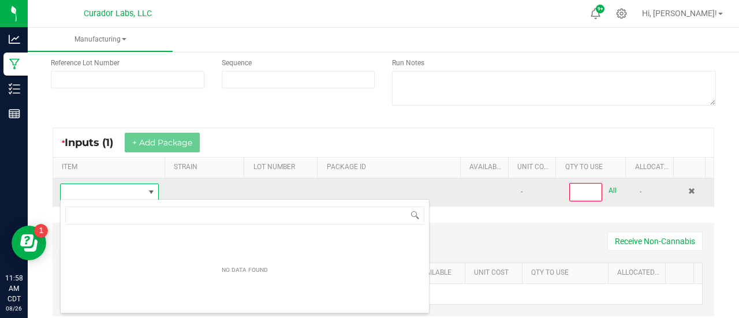
scroll to position [57717, 57639]
type input "Headchange - Bulk Live Rosin Sauce - Fruit Gusherz"
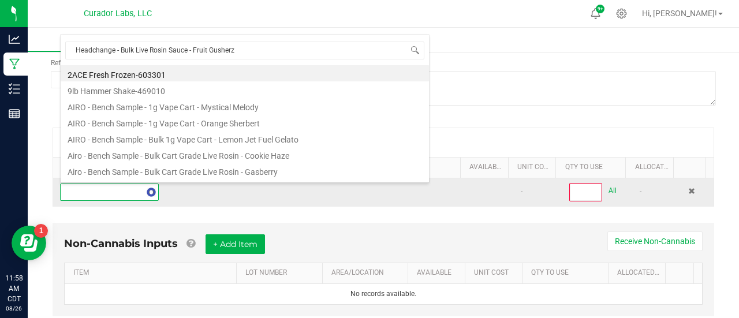
scroll to position [0, 0]
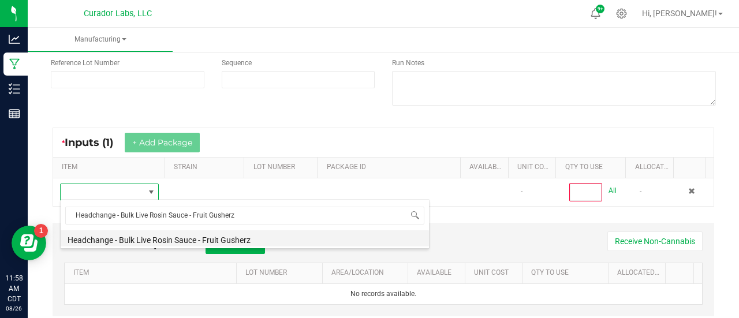
click at [158, 238] on li "Headchange - Bulk Live Rosin Sauce - Fruit Gusherz" at bounding box center [245, 238] width 368 height 16
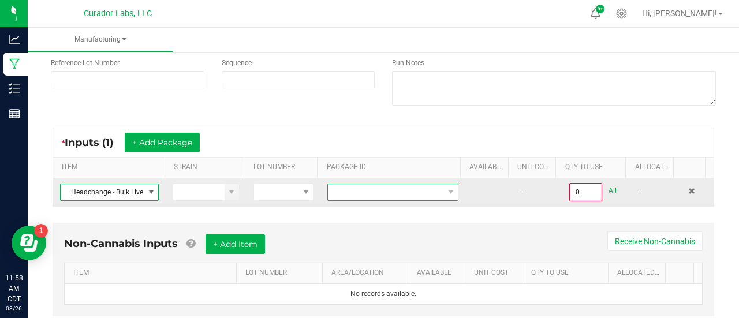
click at [413, 194] on span at bounding box center [385, 192] width 115 height 16
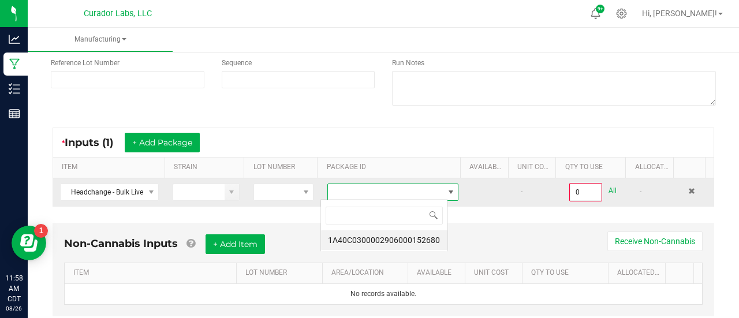
scroll to position [17, 127]
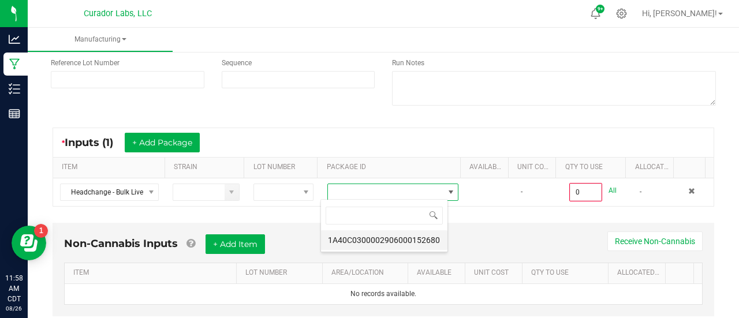
click at [402, 241] on li "1A40C0300002906000152680" at bounding box center [384, 240] width 126 height 20
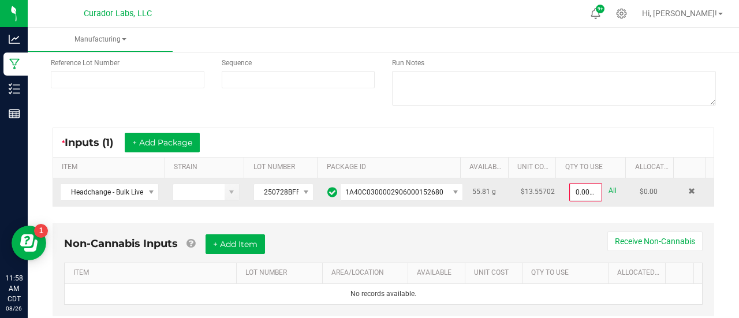
click at [609, 186] on link "All" at bounding box center [613, 191] width 8 height 16
type input "55.8100 g"
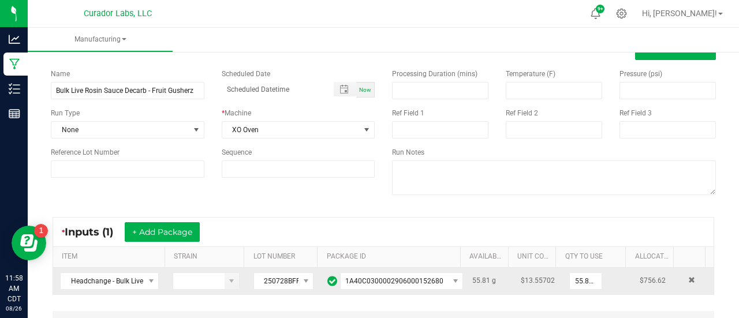
scroll to position [0, 0]
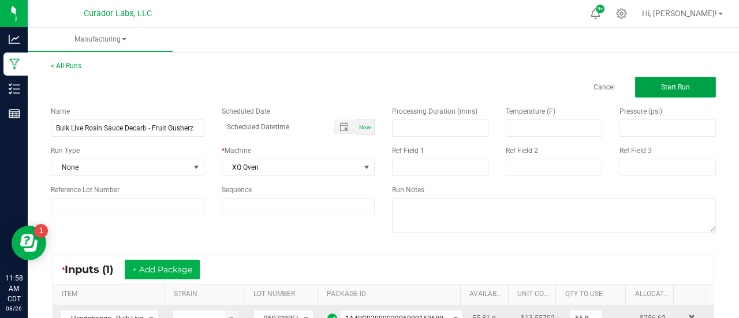
click at [669, 82] on button "Start Run" at bounding box center [675, 87] width 81 height 21
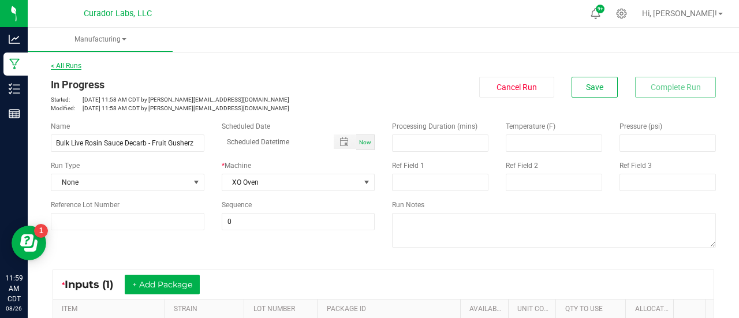
click at [69, 65] on link "< All Runs" at bounding box center [66, 66] width 31 height 8
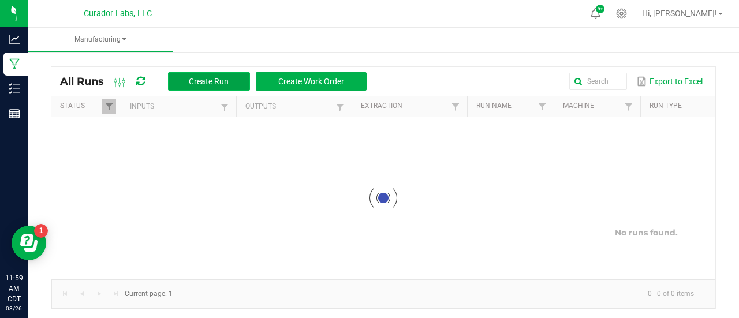
click at [206, 79] on span "Create Run" at bounding box center [209, 81] width 40 height 9
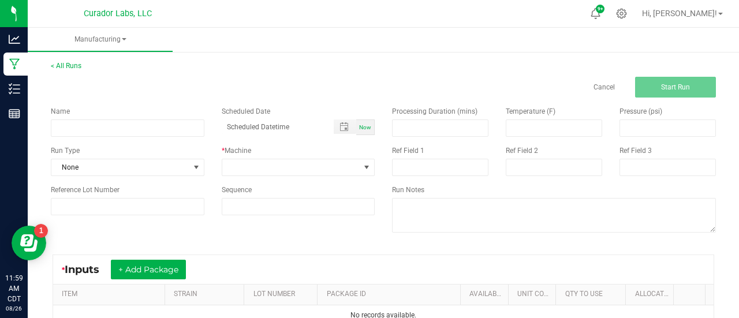
click at [154, 139] on div "Name Scheduled Date Now Run Type None * Machine Reference Lot Number Sequence" at bounding box center [212, 161] width 341 height 126
click at [154, 138] on div "Name Scheduled Date Now Run Type None * Machine Reference Lot Number Sequence" at bounding box center [212, 161] width 341 height 126
click at [149, 133] on input at bounding box center [128, 128] width 154 height 17
paste input "Headchange - Bulk Cart Grade Live Rosin - Fruit Gusherz"
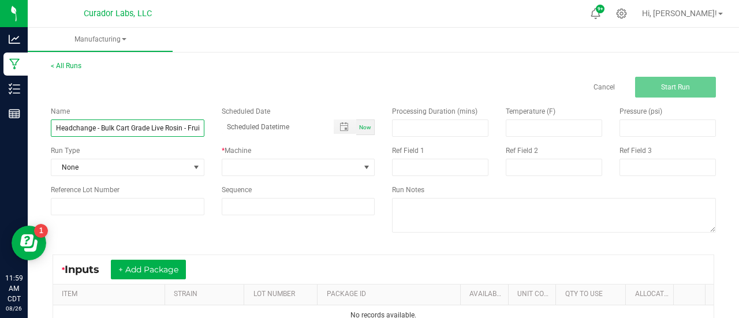
scroll to position [0, 32]
click at [72, 128] on input "Headchange - Bulk Cart Grade Live Rosin - Fruit Gusherz" at bounding box center [128, 128] width 154 height 17
click at [136, 126] on input "Bulk Cart Grade Live Rosin - Fruit Gusherz" at bounding box center [128, 128] width 154 height 17
type input "Bulk Cart Grade Live Rosin Decarb - Fruit Gusherz"
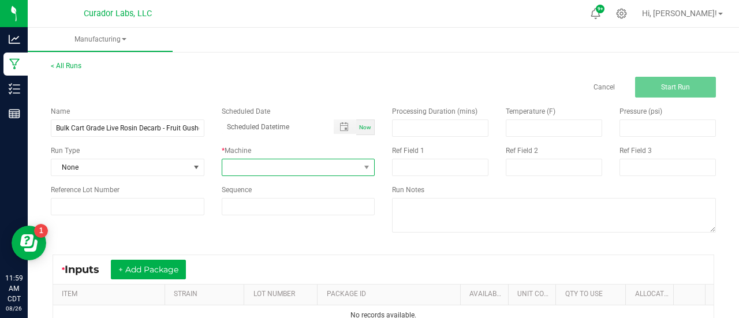
click at [273, 170] on span at bounding box center [291, 167] width 138 height 16
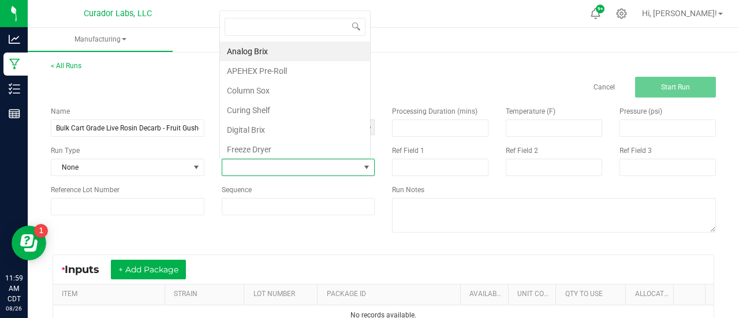
scroll to position [17, 149]
type input "xo"
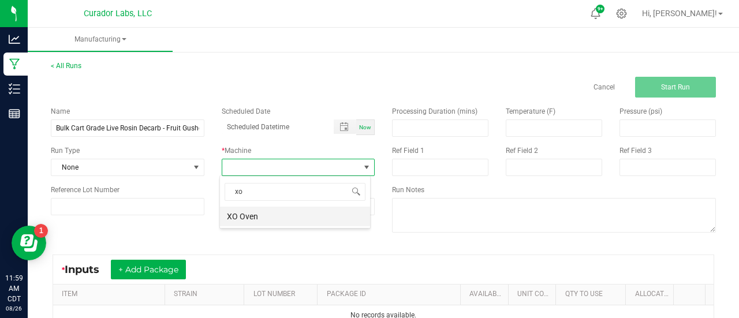
click at [254, 218] on li "XO Oven" at bounding box center [295, 217] width 150 height 20
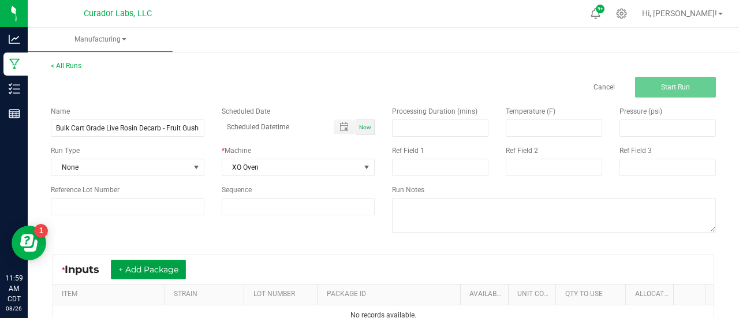
click at [171, 262] on button "+ Add Package" at bounding box center [148, 270] width 75 height 20
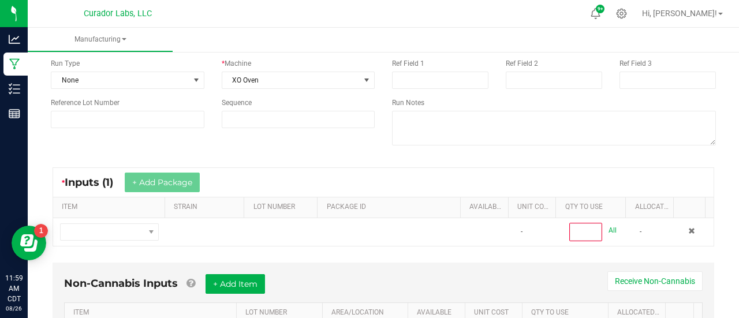
scroll to position [102, 0]
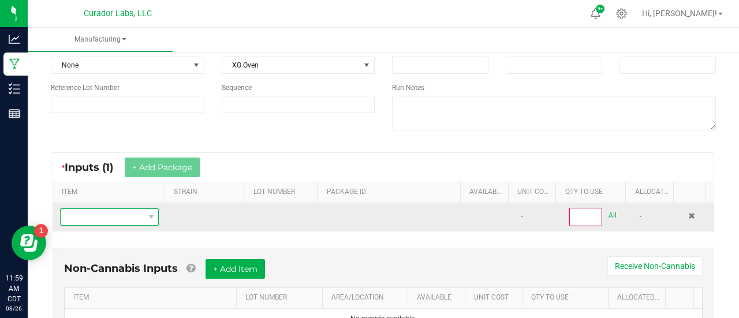
click at [147, 221] on span "NO DATA FOUND" at bounding box center [151, 217] width 14 height 16
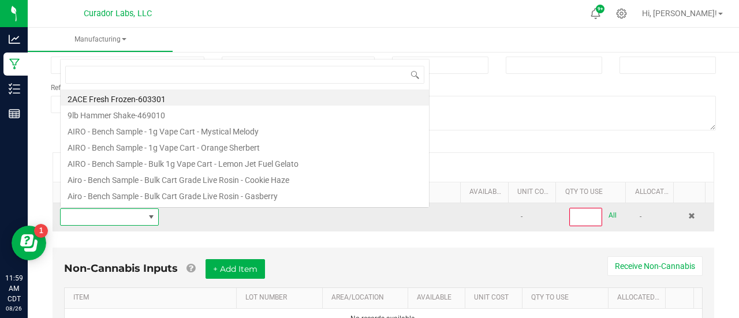
scroll to position [17, 95]
click at [147, 221] on span at bounding box center [151, 217] width 14 height 16
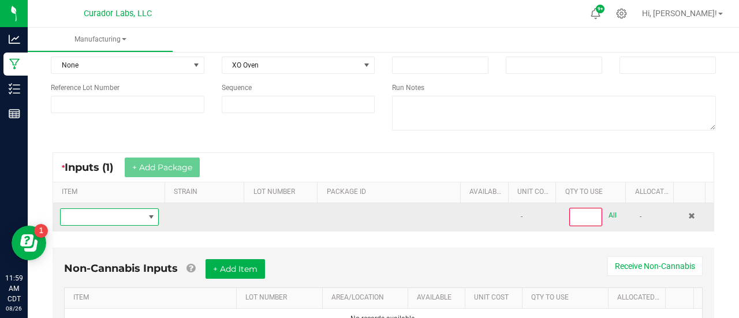
click at [147, 221] on span "NO DATA FOUND" at bounding box center [151, 217] width 14 height 16
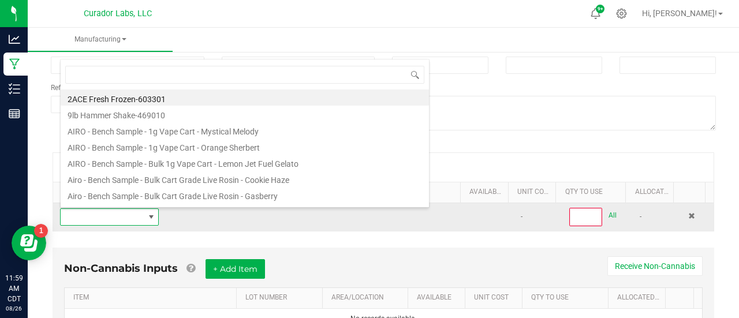
type input "Headchange - Bulk Cart Grade Live Rosin - Fruit Gusherz"
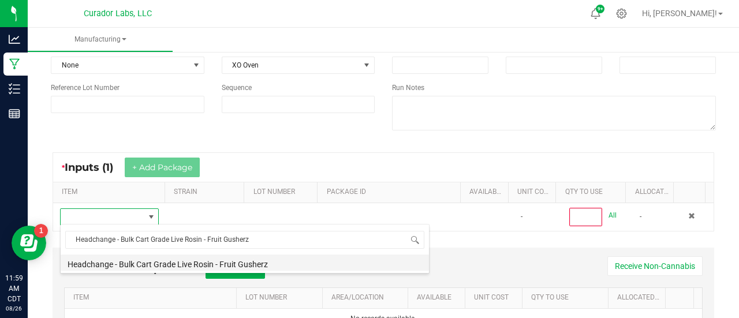
click at [154, 256] on li "Headchange - Bulk Cart Grade Live Rosin - Fruit Gusherz" at bounding box center [245, 263] width 368 height 16
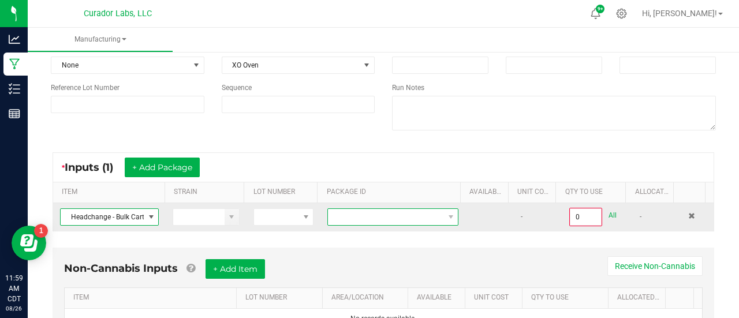
click at [343, 219] on span at bounding box center [385, 217] width 115 height 16
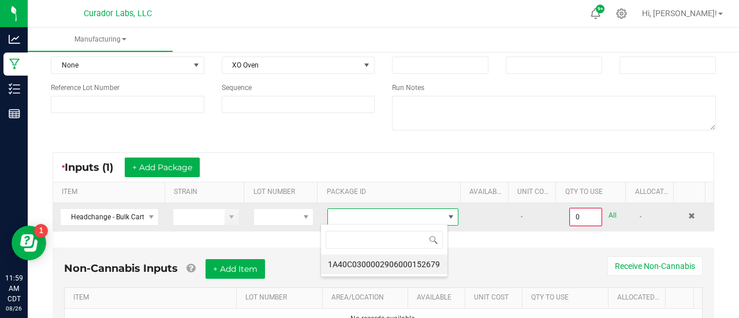
scroll to position [17, 127]
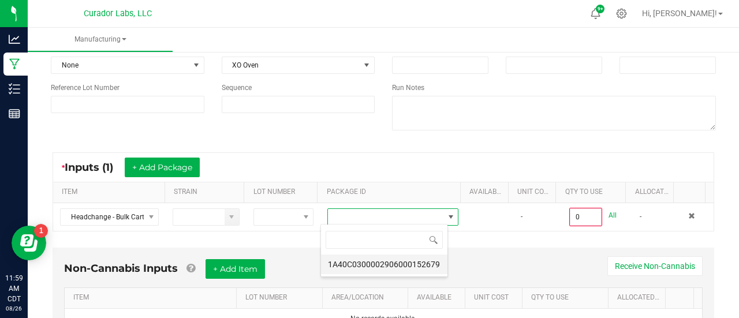
click at [371, 267] on li "1A40C0300002906000152679" at bounding box center [384, 265] width 126 height 20
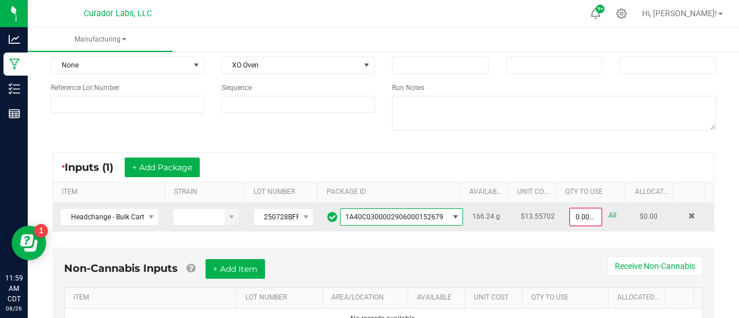
click at [609, 214] on link "All" at bounding box center [613, 216] width 8 height 16
type input "166.2400 g"
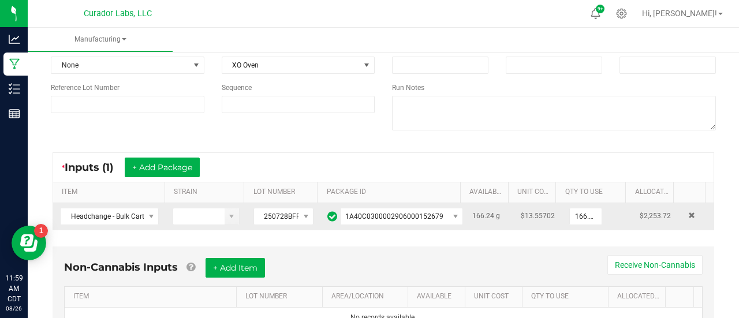
scroll to position [0, 0]
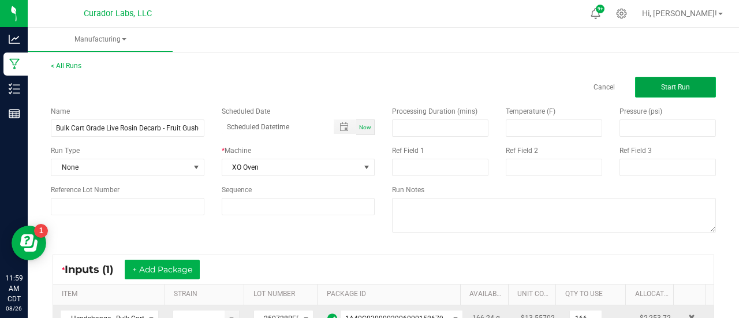
click at [671, 88] on span "Start Run" at bounding box center [675, 87] width 29 height 8
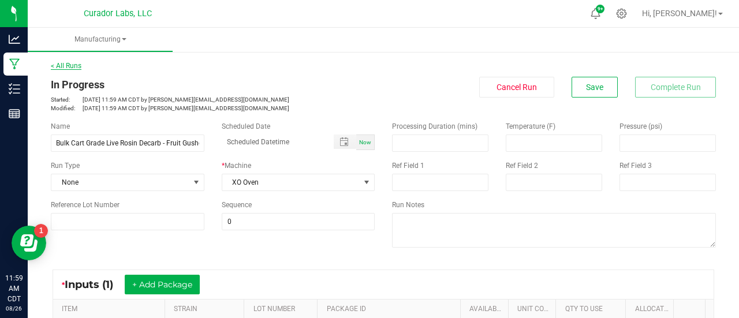
click at [69, 64] on link "< All Runs" at bounding box center [66, 66] width 31 height 8
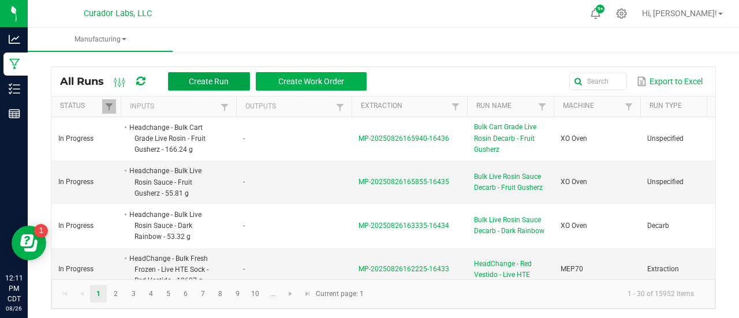
click at [205, 85] on span "Create Run" at bounding box center [209, 81] width 40 height 9
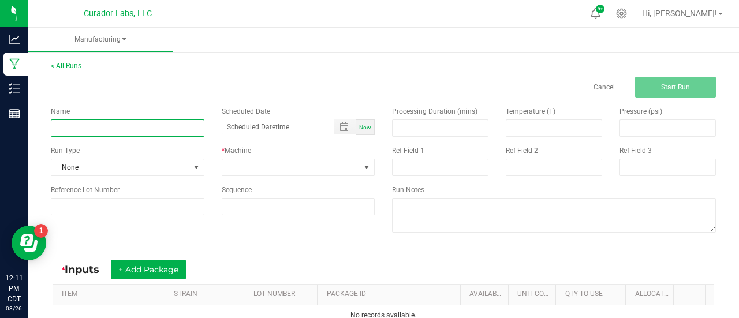
click at [105, 123] on input at bounding box center [128, 128] width 154 height 17
paste input "Headchange - Bulk Food Grade Water Hash - Dark Rainbow"
click at [61, 126] on input "Headchange - Bulk Food Grade Water Hash - Dark Rainbow" at bounding box center [128, 128] width 154 height 17
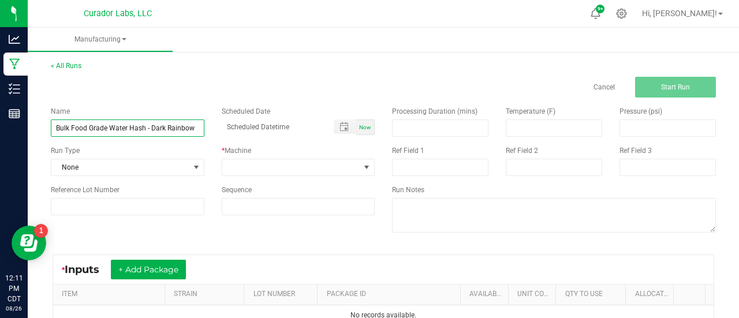
click at [144, 129] on input "Bulk Food Grade Water Hash - Dark Rainbow" at bounding box center [128, 128] width 154 height 17
type input "Bulk Food Grade Live Rosin Pressing - Dark Rainbow"
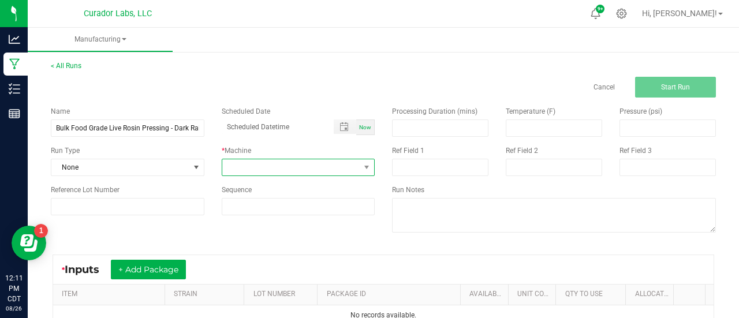
click at [263, 168] on span at bounding box center [291, 167] width 138 height 16
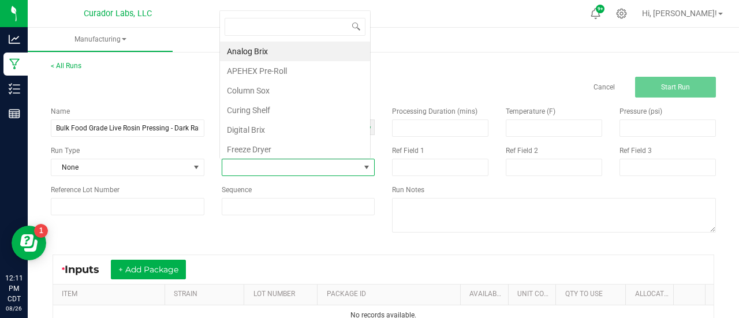
scroll to position [17, 149]
type input "v3"
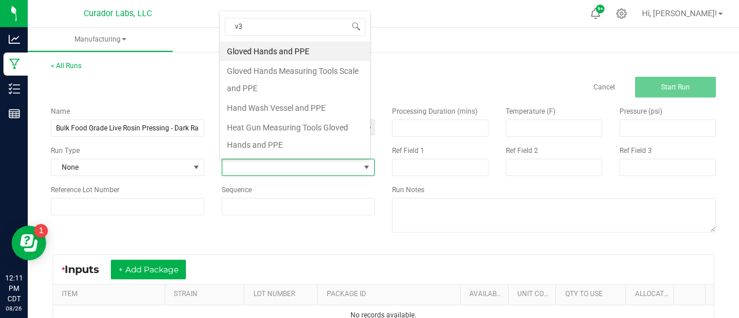
scroll to position [0, 0]
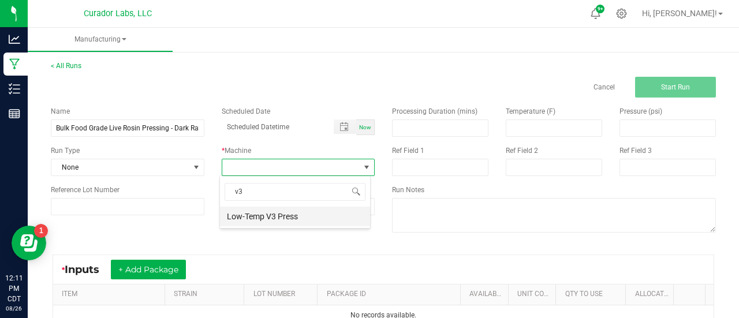
click at [267, 215] on li "Low-Temp V3 Press" at bounding box center [295, 217] width 150 height 20
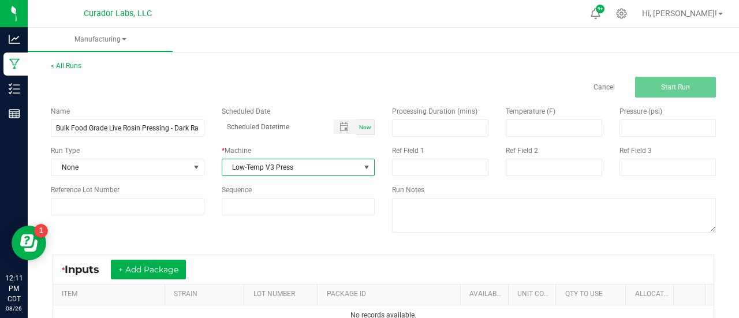
click at [267, 241] on div "Name Bulk Food Grade Live Rosin Pressing - Dark Rainbow Scheduled Date Now Run …" at bounding box center [383, 171] width 682 height 147
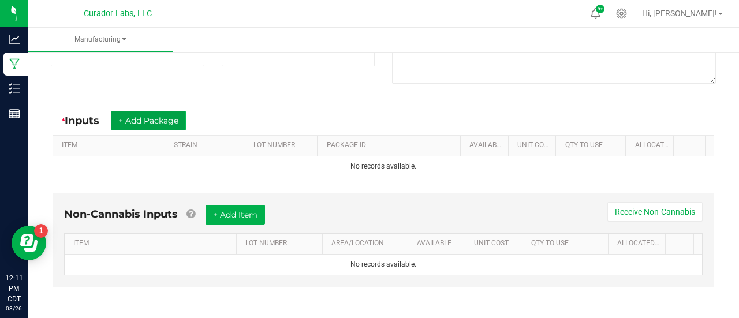
click at [157, 122] on button "+ Add Package" at bounding box center [148, 121] width 75 height 20
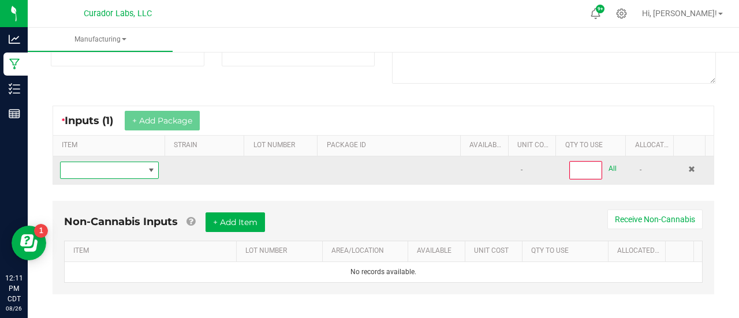
click at [150, 173] on span "NO DATA FOUND" at bounding box center [151, 170] width 9 height 9
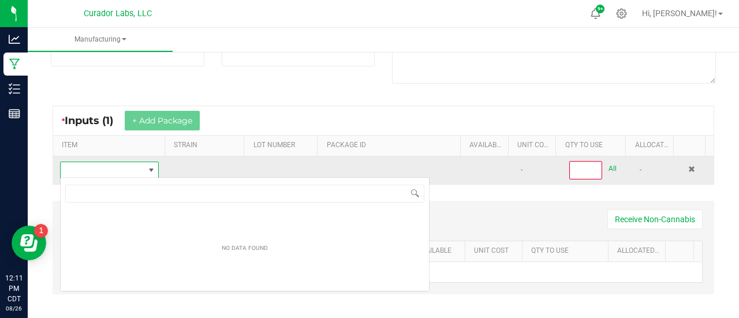
scroll to position [17, 96]
type input "Headchange - Bulk Food Grade Water Hash - Dark Rainbow"
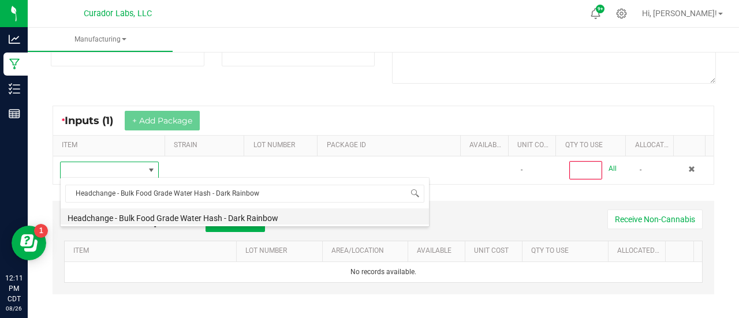
click at [120, 217] on li "Headchange - Bulk Food Grade Water Hash - Dark Rainbow" at bounding box center [245, 216] width 368 height 16
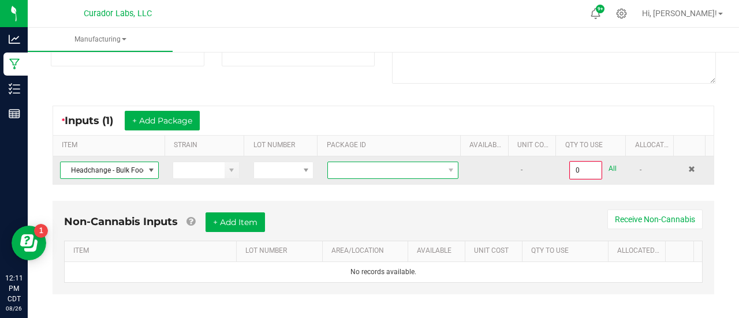
click at [339, 170] on span at bounding box center [385, 170] width 115 height 16
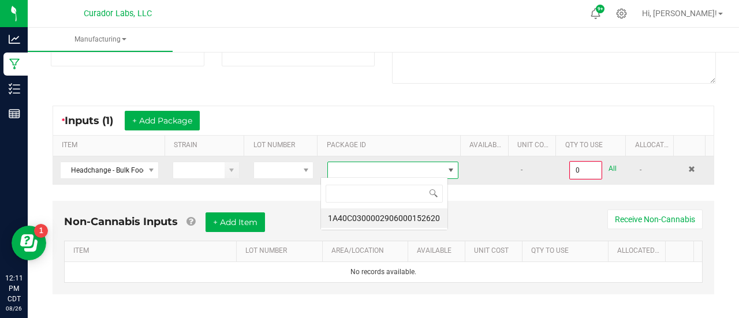
scroll to position [17, 127]
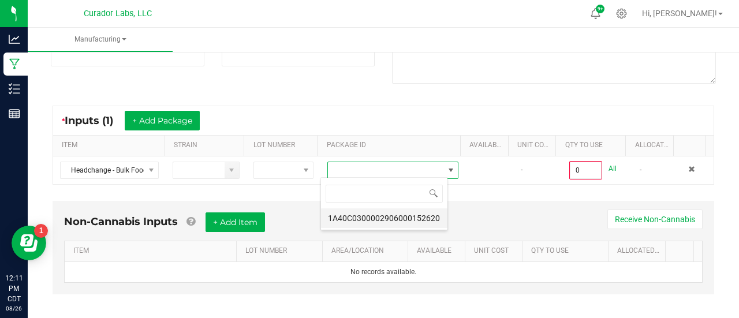
click at [380, 220] on li "1A40C0300002906000152620" at bounding box center [384, 218] width 126 height 20
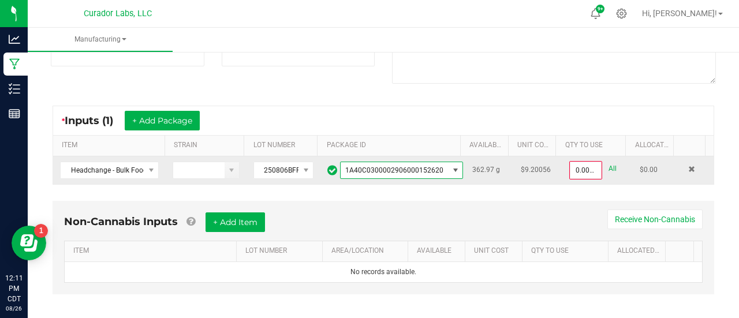
click at [609, 166] on link "All" at bounding box center [613, 169] width 8 height 16
type input "362.9700 g"
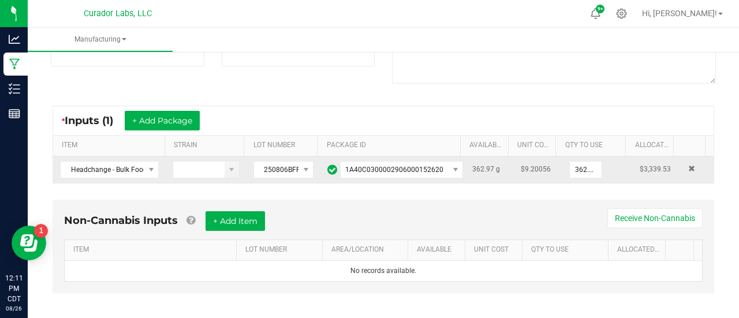
click at [575, 111] on div "* Inputs (1) + Add Package" at bounding box center [383, 120] width 660 height 29
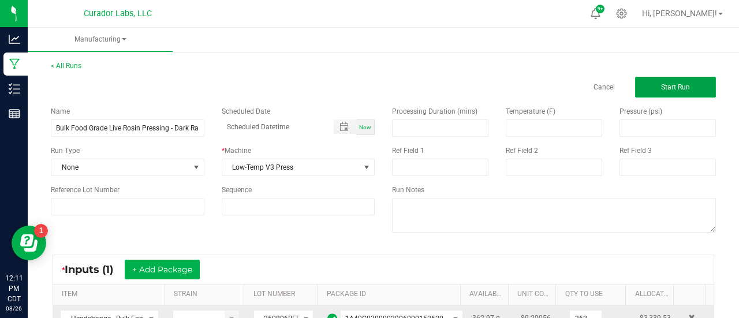
click at [649, 85] on button "Start Run" at bounding box center [675, 87] width 81 height 21
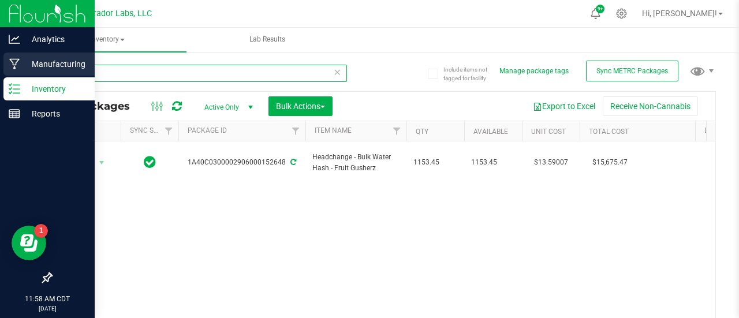
drag, startPoint x: 67, startPoint y: 74, endPoint x: 5, endPoint y: 68, distance: 62.7
click at [5, 68] on div "Analytics Manufacturing Inventory Reports 11:58 AM CDT [DATE] 08/26 Curador Lab…" at bounding box center [369, 159] width 739 height 318
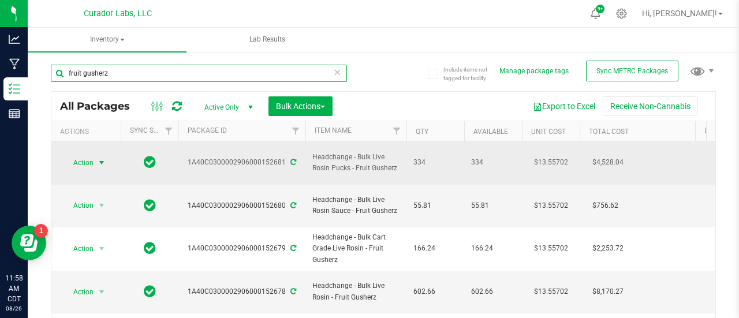
type input "fruit gusherz"
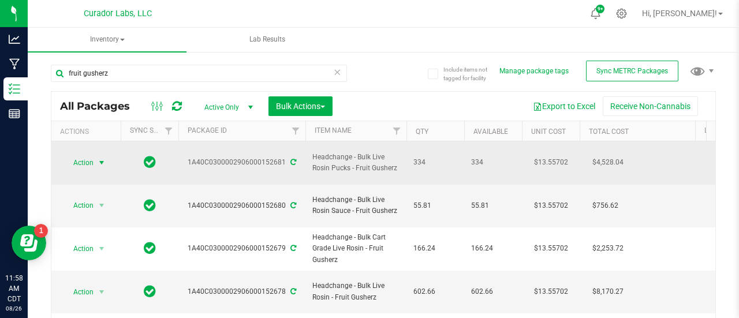
click at [85, 158] on span "Action" at bounding box center [78, 163] width 31 height 16
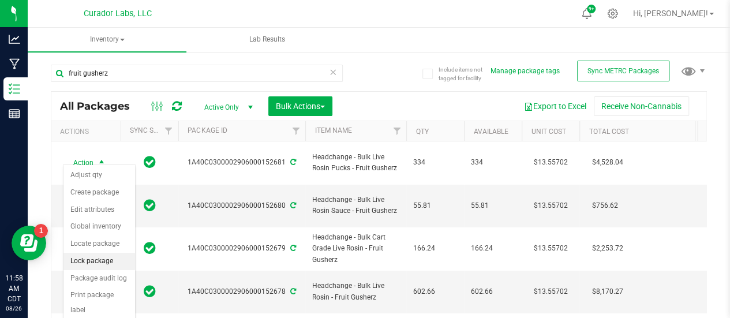
click at [95, 262] on li "Lock package" at bounding box center [100, 261] width 72 height 17
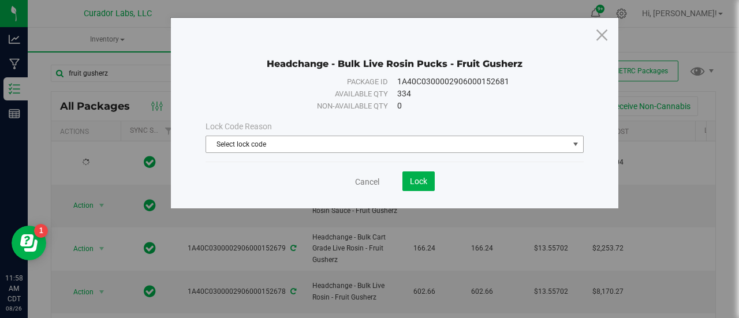
click at [252, 147] on span "Select lock code" at bounding box center [387, 144] width 363 height 16
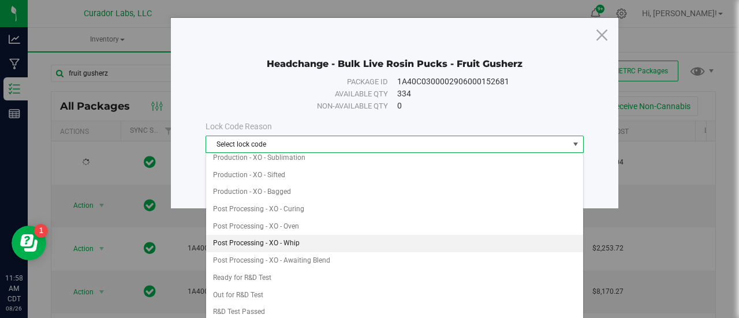
scroll to position [262, 0]
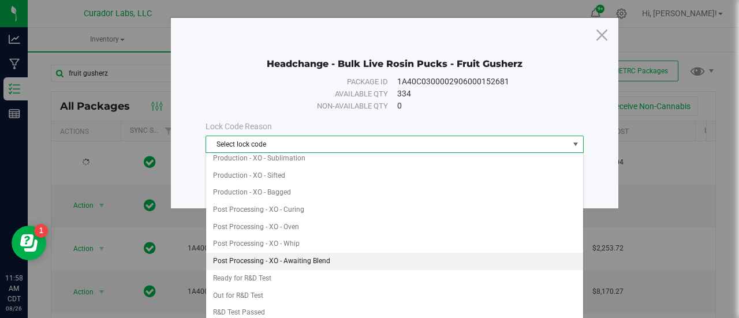
click at [292, 253] on li "Post Processing - XO - Awaiting Blend" at bounding box center [395, 261] width 378 height 17
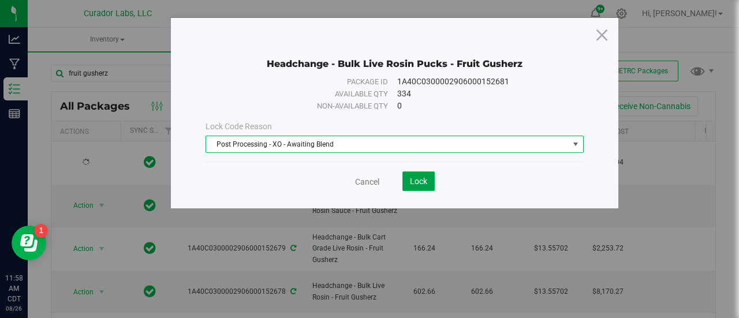
click at [424, 188] on button "Lock" at bounding box center [418, 181] width 32 height 20
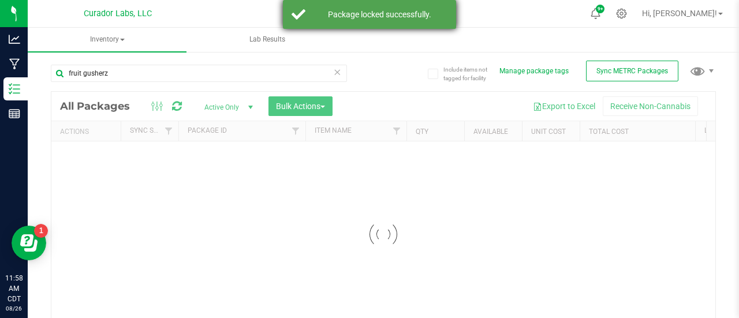
click at [363, 2] on div "Package locked successfully." at bounding box center [369, 14] width 173 height 29
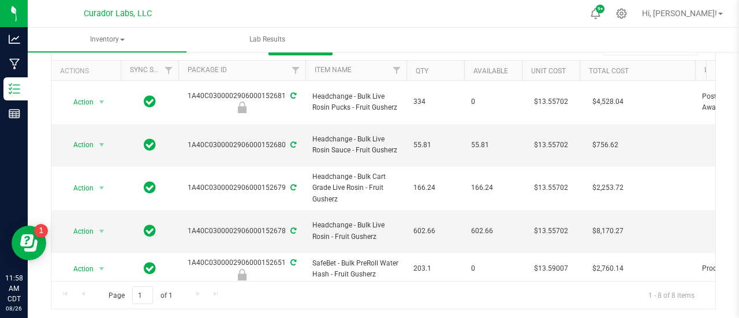
scroll to position [72, 0]
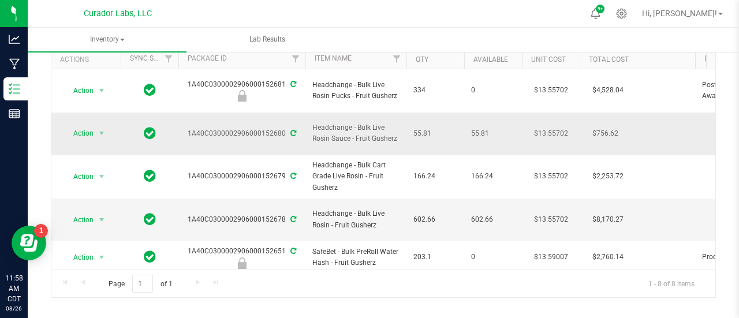
drag, startPoint x: 402, startPoint y: 122, endPoint x: 304, endPoint y: 109, distance: 99.0
copy tr "Headchange - Bulk Live Rosin Sauce - Fruit Gusherz"
click at [96, 212] on span "select" at bounding box center [102, 220] width 14 height 16
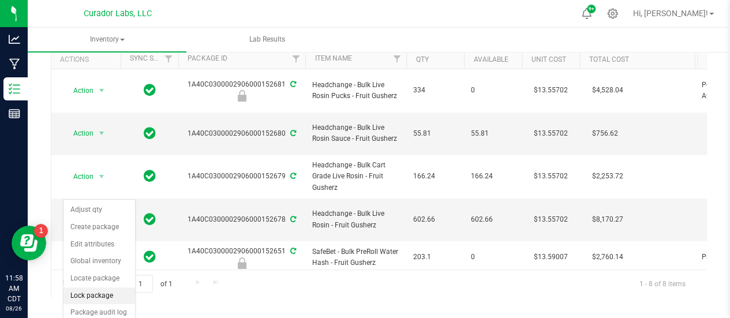
click at [102, 296] on li "Lock package" at bounding box center [100, 296] width 72 height 17
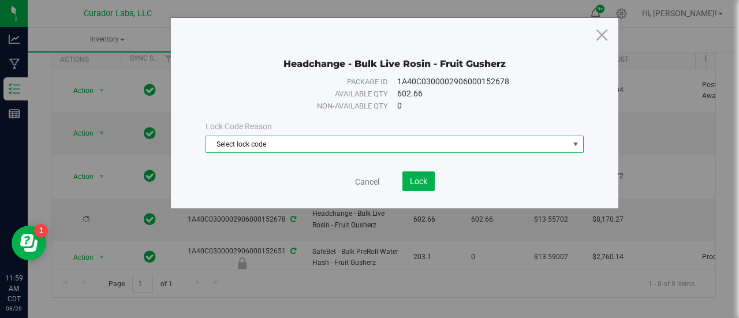
click at [238, 139] on span "Select lock code" at bounding box center [387, 144] width 363 height 16
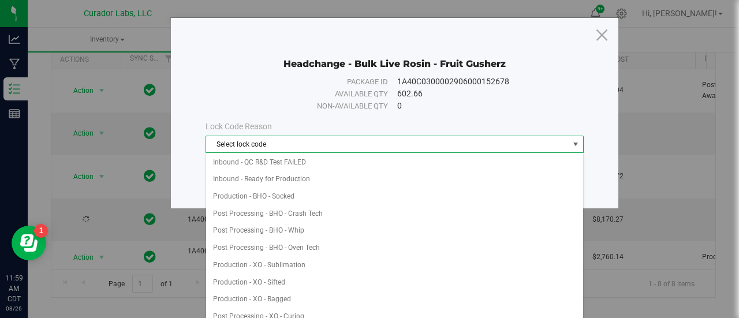
scroll to position [156, 0]
click at [276, 308] on li "Post Processing - XO - Curing" at bounding box center [395, 316] width 378 height 17
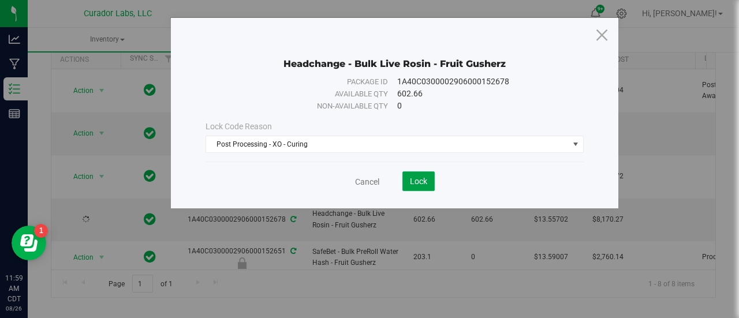
click at [419, 179] on span "Lock" at bounding box center [418, 181] width 17 height 9
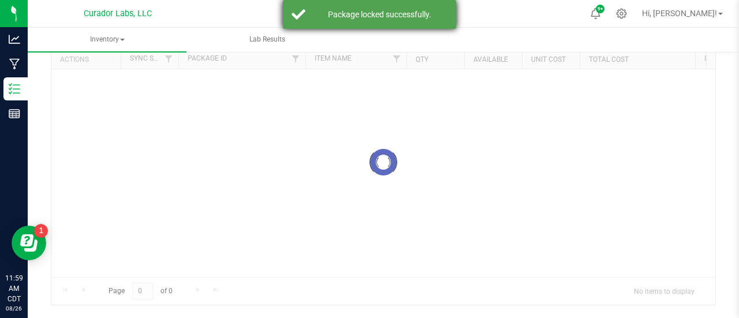
click at [342, 18] on div "Package locked successfully." at bounding box center [380, 15] width 136 height 12
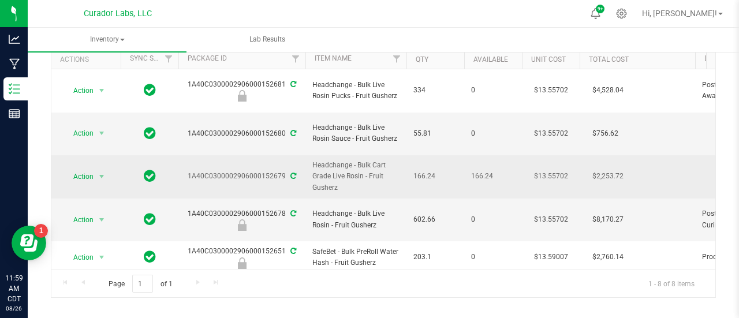
drag, startPoint x: 350, startPoint y: 168, endPoint x: 299, endPoint y: 138, distance: 59.0
copy tr "Headchange - Bulk Cart Grade Live Rosin - Fruit Gusherz"
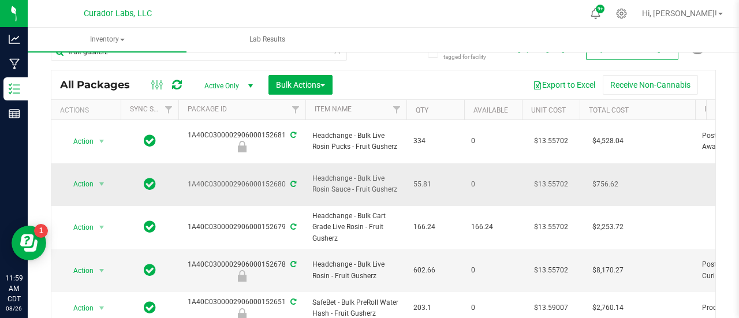
scroll to position [20, 0]
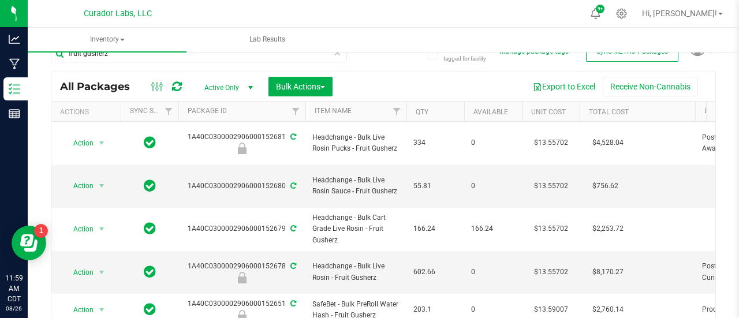
click at [386, 84] on div "Export to Excel Receive Non-Cannabis" at bounding box center [523, 87] width 365 height 20
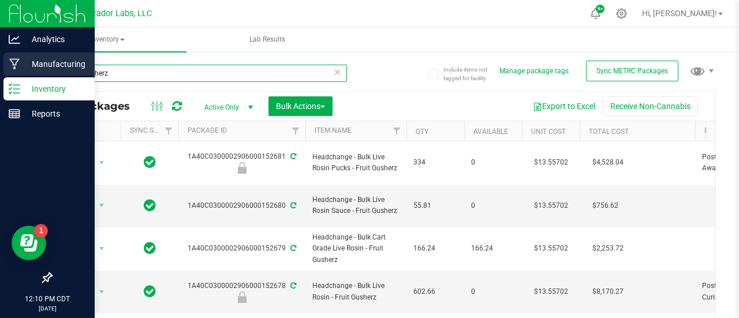
drag, startPoint x: 126, startPoint y: 72, endPoint x: 8, endPoint y: 74, distance: 117.8
click at [8, 74] on div "Analytics Manufacturing Inventory Reports 12:10 PM CDT [DATE] 08/26 Curador Lab…" at bounding box center [369, 159] width 739 height 318
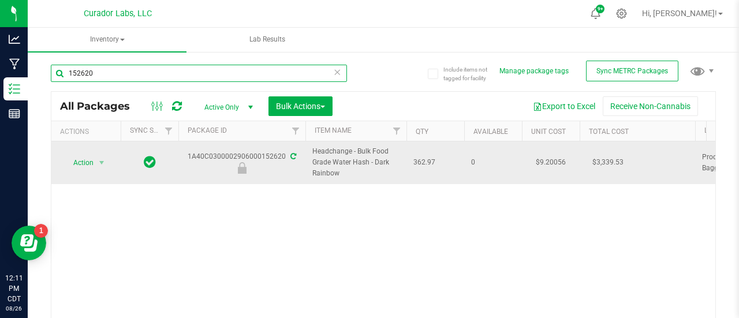
type input "152620"
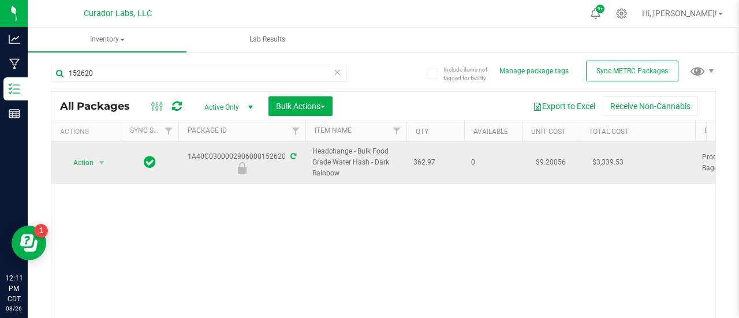
drag, startPoint x: 348, startPoint y: 175, endPoint x: 300, endPoint y: 146, distance: 55.4
copy tr "Headchange - Bulk Food Grade Water Hash - Dark Rainbow"
click at [103, 160] on span "select" at bounding box center [101, 162] width 9 height 9
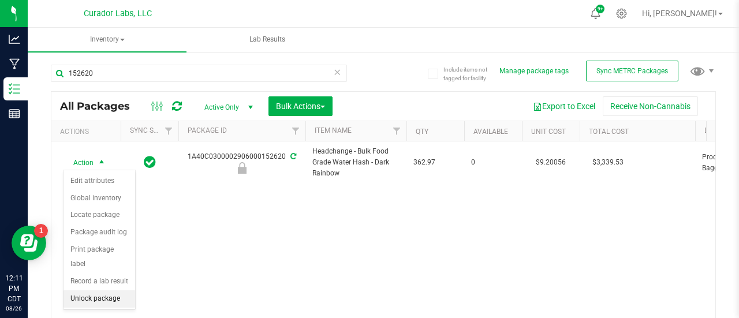
click at [116, 303] on li "Unlock package" at bounding box center [100, 298] width 72 height 17
